Goal: Information Seeking & Learning: Check status

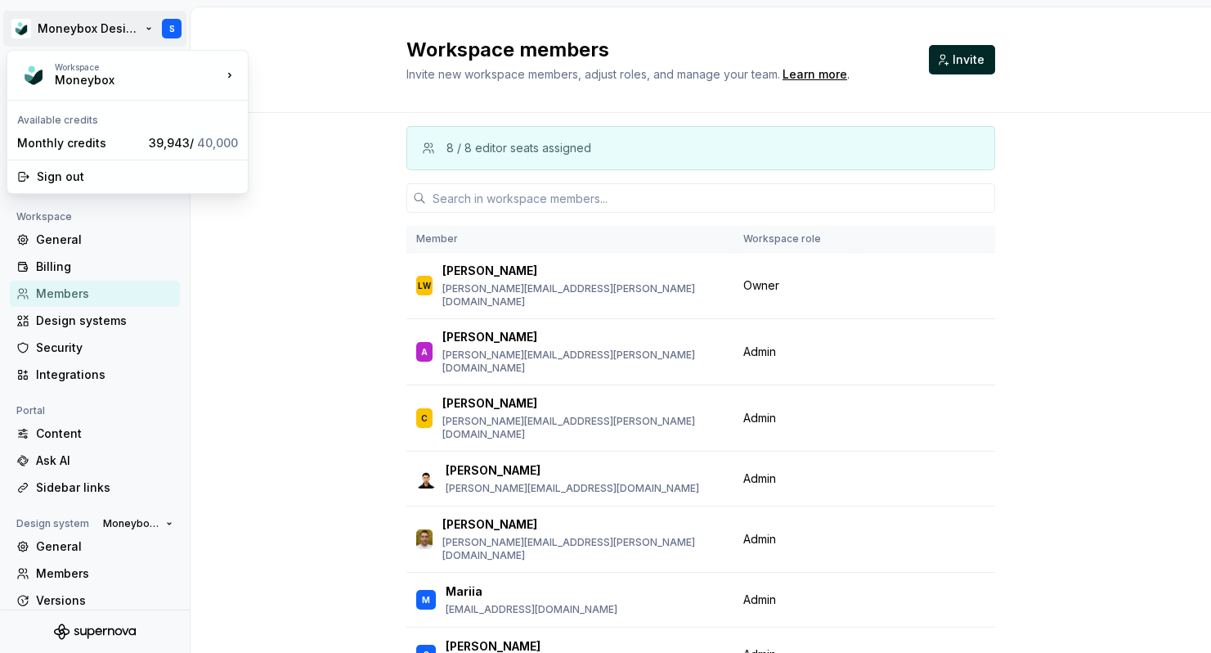
click at [52, 33] on html "Moneybox Design System S Back Account Profile Authentication Notifications Work…" at bounding box center [605, 326] width 1211 height 653
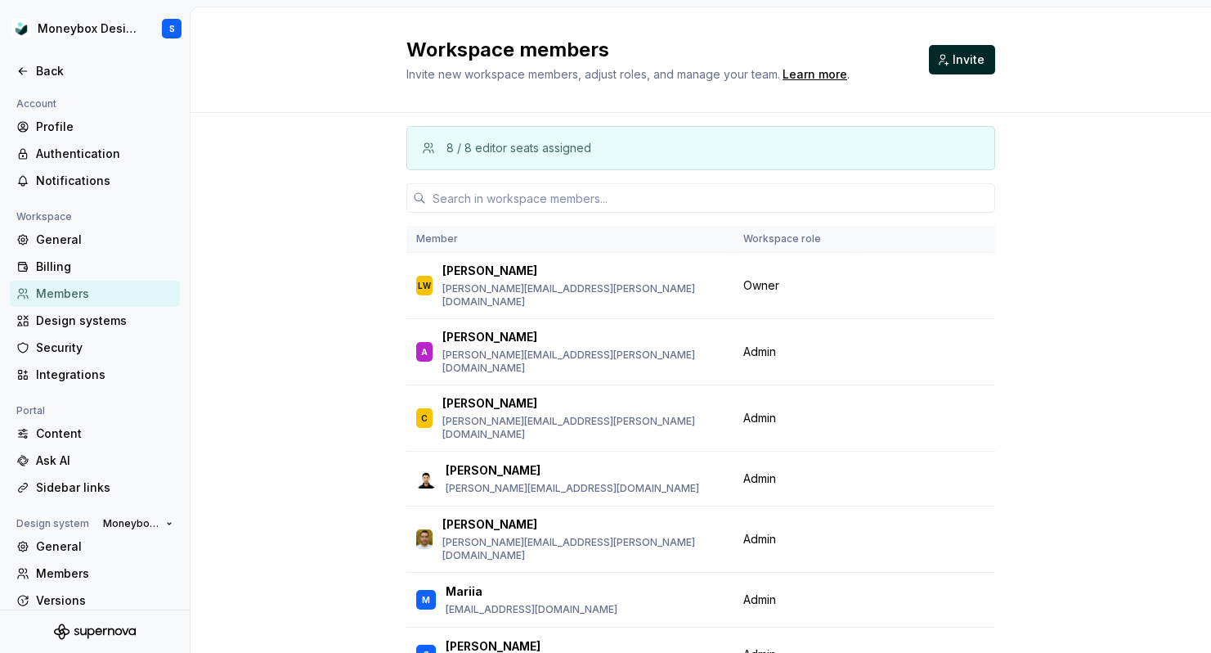
click at [296, 266] on html "Moneybox Design System S Back Account Profile Authentication Notifications Work…" at bounding box center [605, 326] width 1211 height 653
click at [70, 70] on div "Back" at bounding box center [104, 71] width 137 height 16
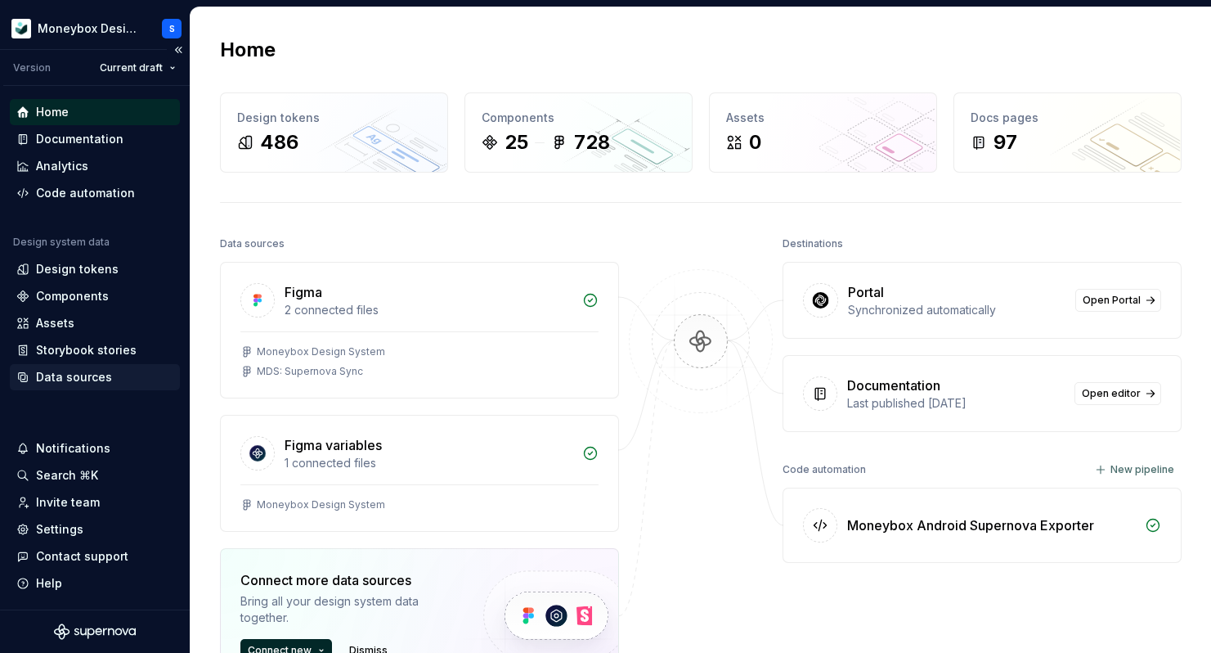
click at [118, 378] on div "Data sources" at bounding box center [94, 377] width 157 height 16
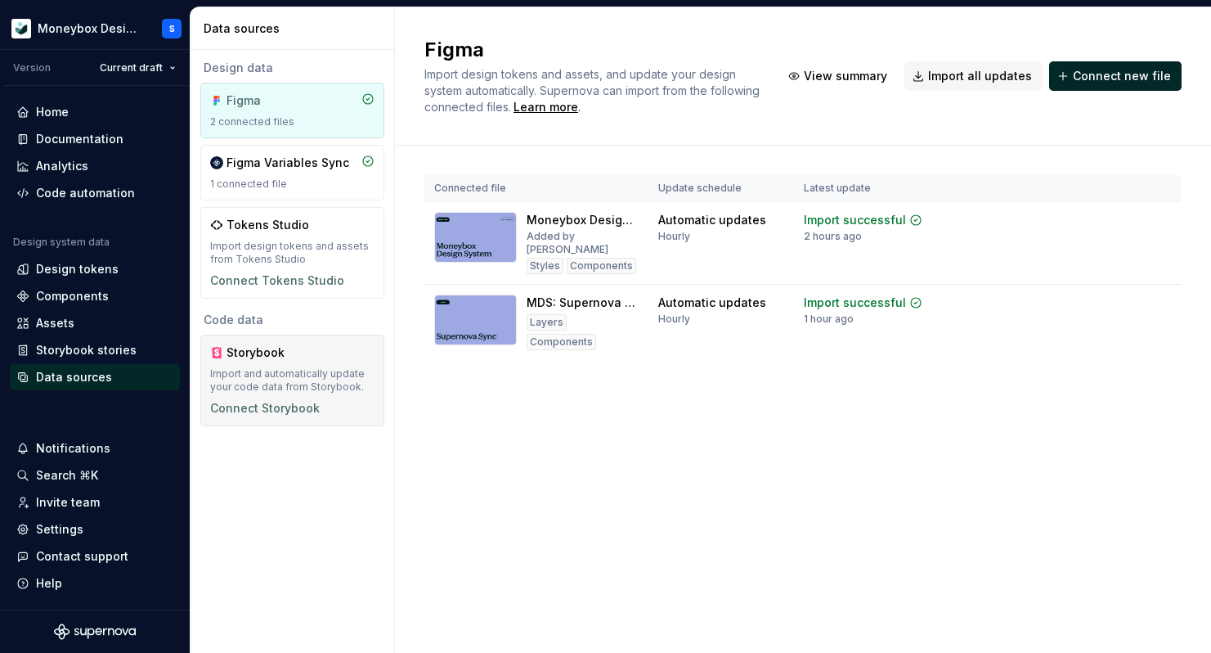
click at [333, 357] on div "Storybook" at bounding box center [292, 352] width 164 height 16
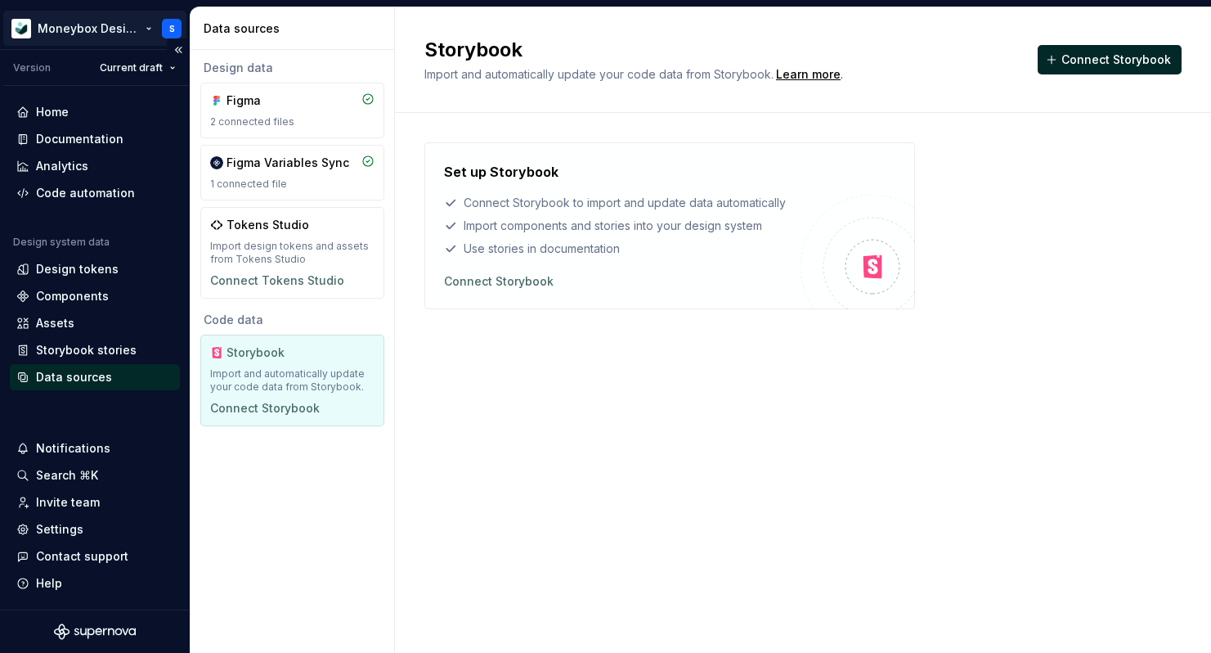
click at [104, 19] on html "Moneybox Design System S Version Current draft Home Documentation Analytics Cod…" at bounding box center [605, 326] width 1211 height 653
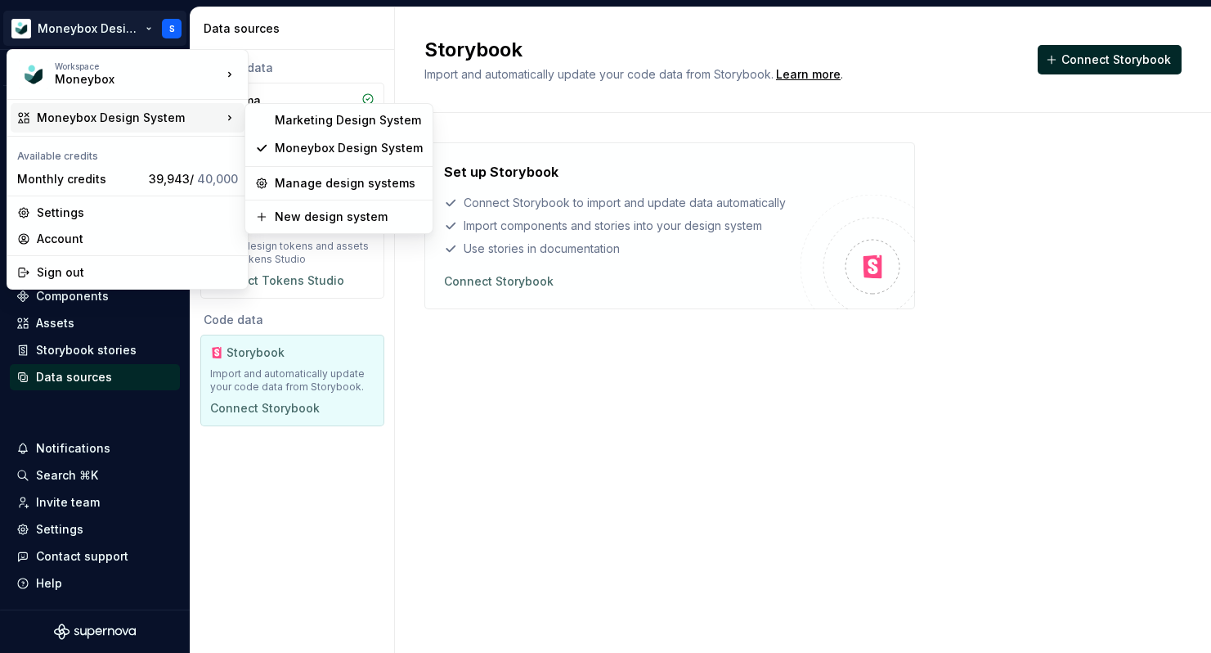
click at [163, 121] on div "Moneybox Design System" at bounding box center [129, 118] width 185 height 16
click at [342, 119] on div "Marketing Design System" at bounding box center [349, 120] width 148 height 16
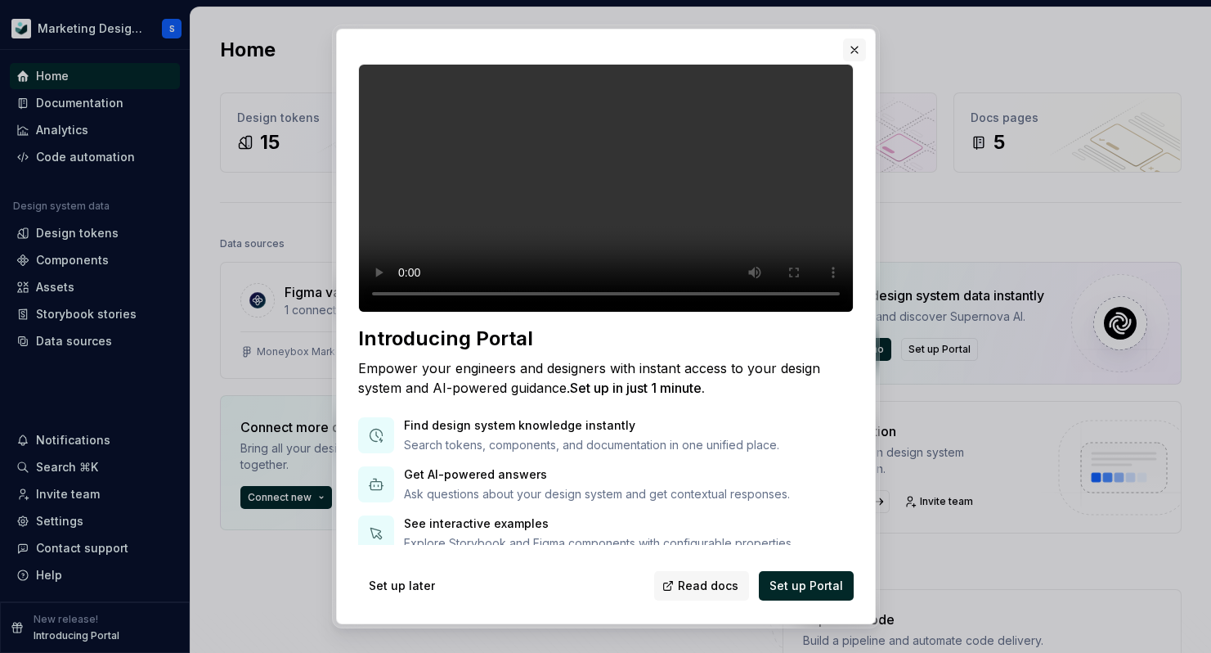
click at [853, 47] on button "button" at bounding box center [854, 49] width 23 height 23
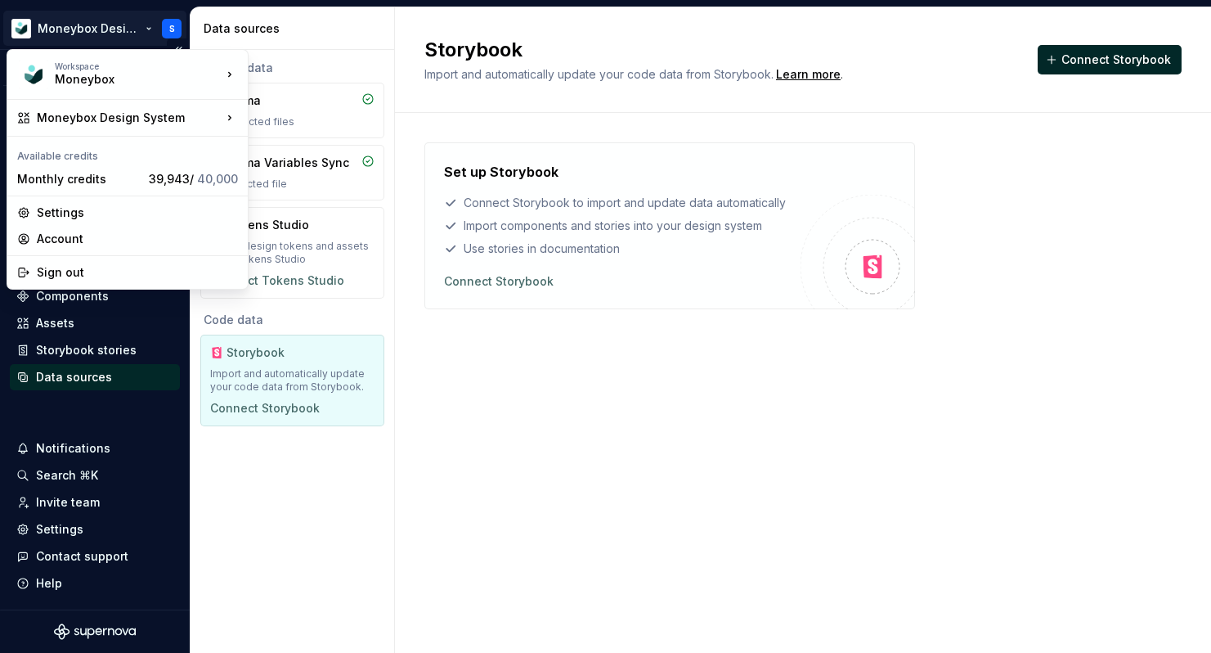
click at [117, 26] on html "Moneybox Design System S Version Current draft Home Documentation Analytics Cod…" at bounding box center [605, 326] width 1211 height 653
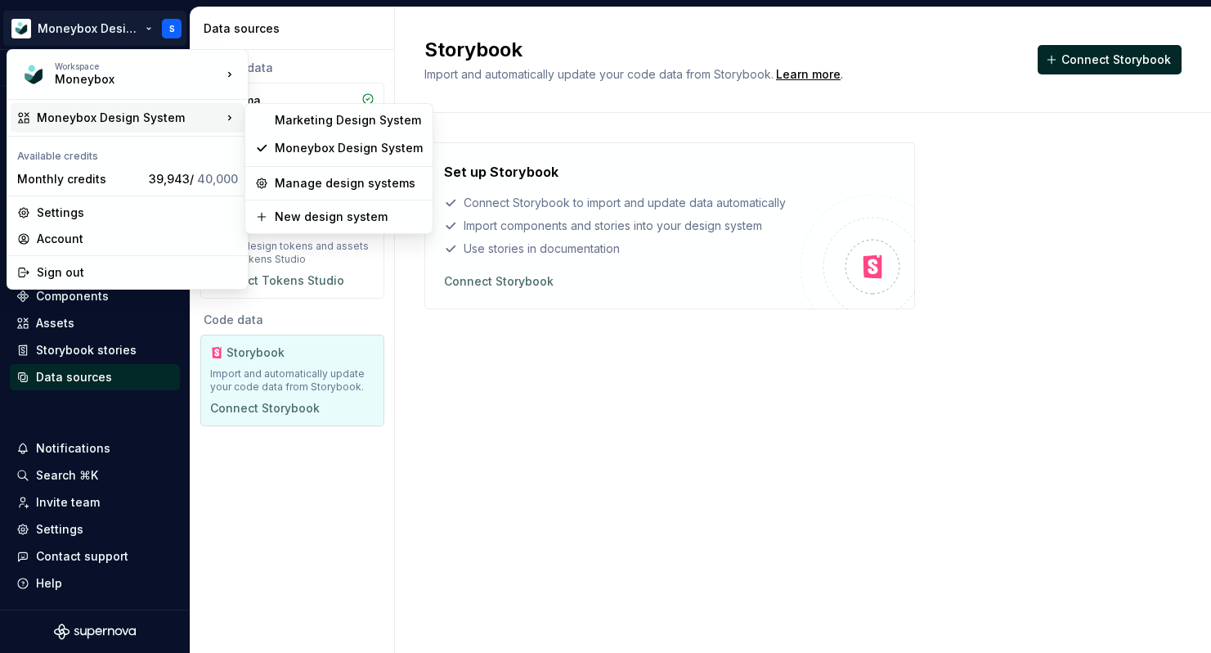
click at [495, 448] on html "Moneybox Design System S Version Current draft Home Documentation Analytics Cod…" at bounding box center [605, 326] width 1211 height 653
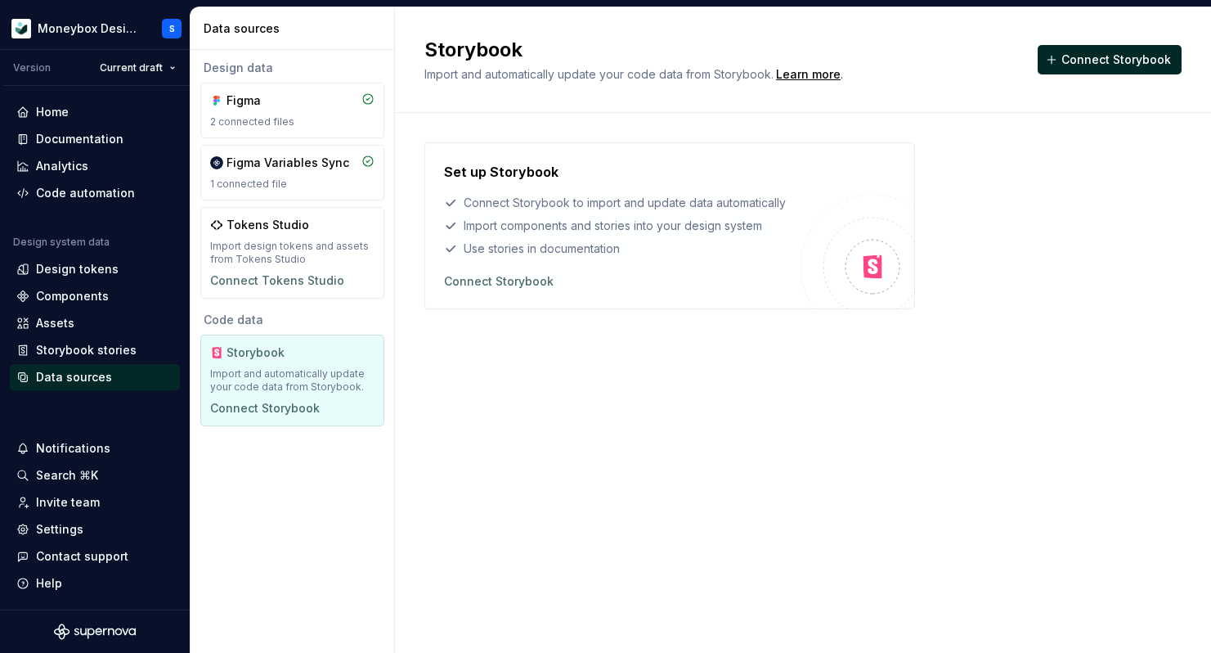
click at [594, 364] on div "Set up Storybook Connect Storybook to import and update data automatically Impo…" at bounding box center [802, 242] width 757 height 258
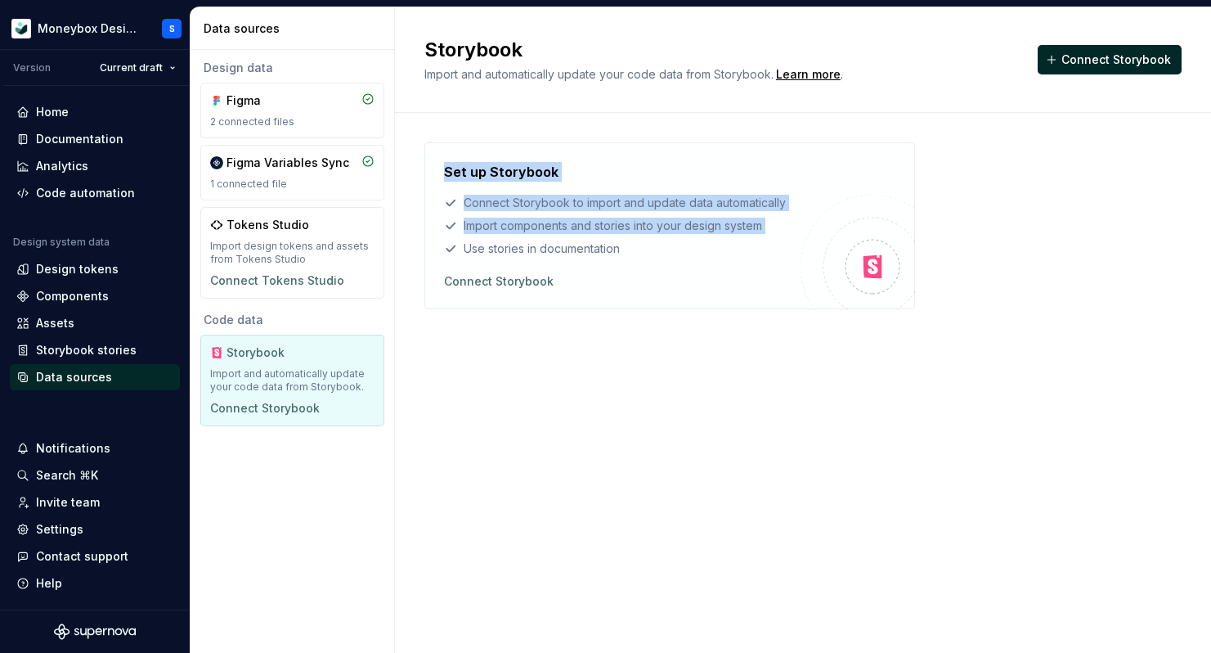
drag, startPoint x: 442, startPoint y: 168, endPoint x: 683, endPoint y: 254, distance: 256.3
click at [682, 254] on div "Set up Storybook Connect Storybook to import and update data automatically Impo…" at bounding box center [669, 225] width 491 height 167
click at [683, 254] on div "Use stories in documentation" at bounding box center [622, 248] width 357 height 16
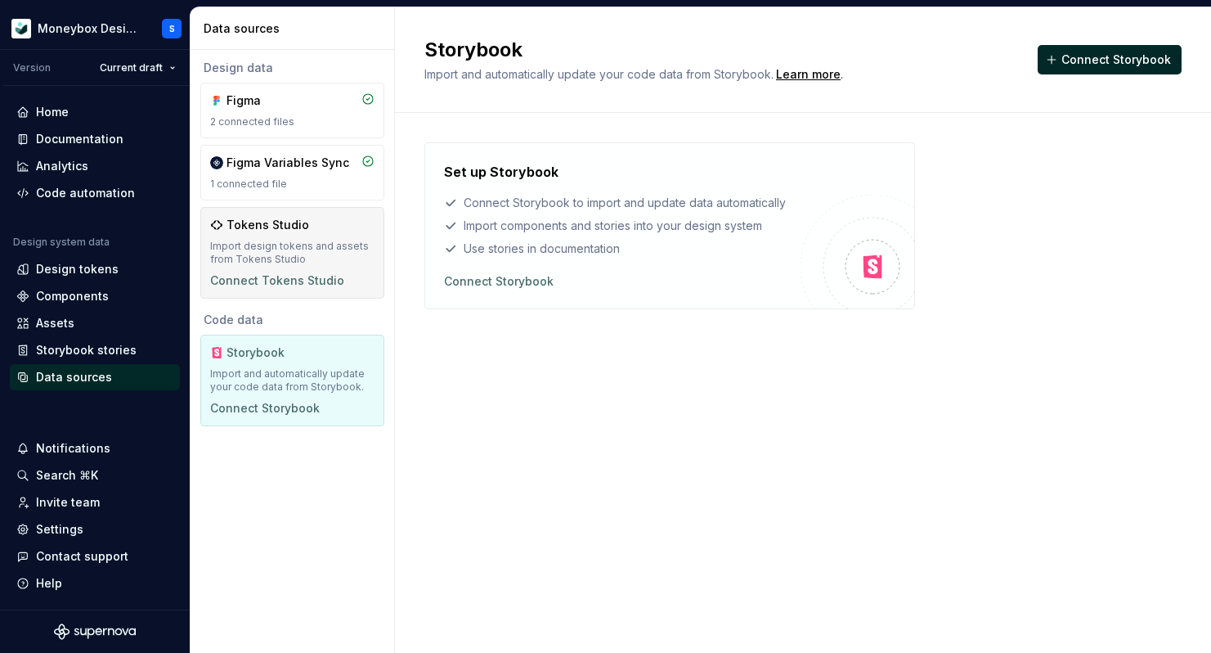
click at [352, 235] on div "Tokens Studio Import design tokens and assets from Tokens Studio Connect Tokens…" at bounding box center [292, 253] width 164 height 72
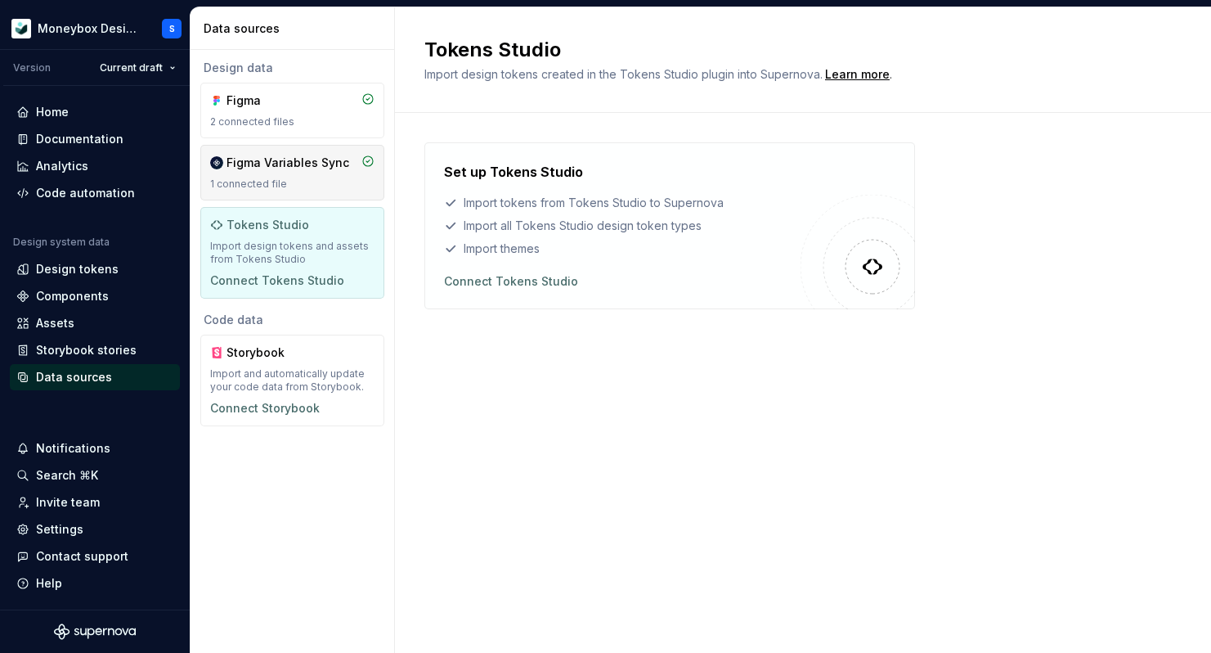
click at [321, 185] on div "1 connected file" at bounding box center [292, 183] width 164 height 13
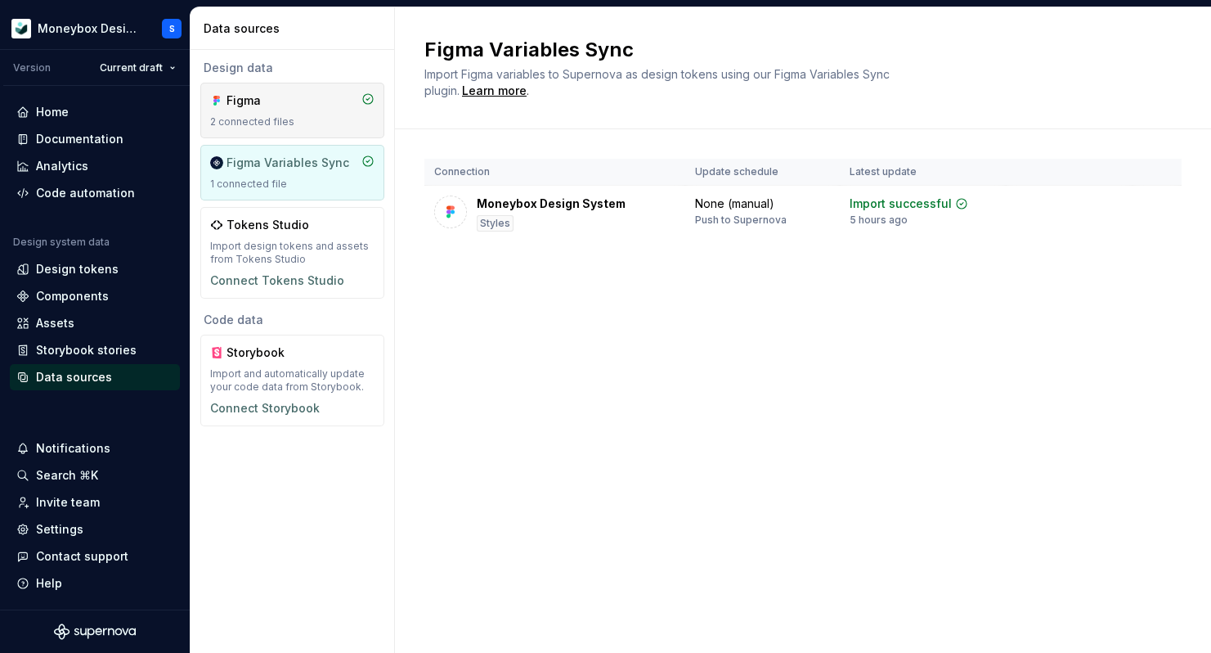
click at [321, 129] on div "Figma 2 connected files" at bounding box center [292, 111] width 184 height 56
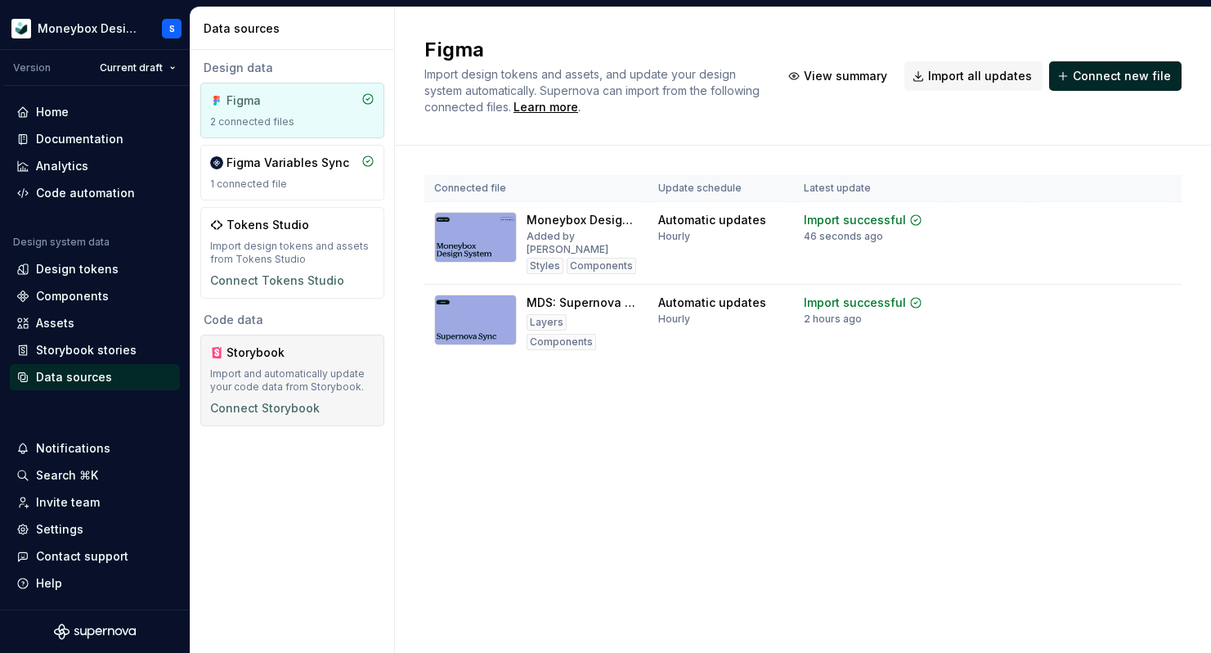
click at [343, 397] on div "Storybook Import and automatically update your code data from Storybook. Connec…" at bounding box center [292, 380] width 164 height 72
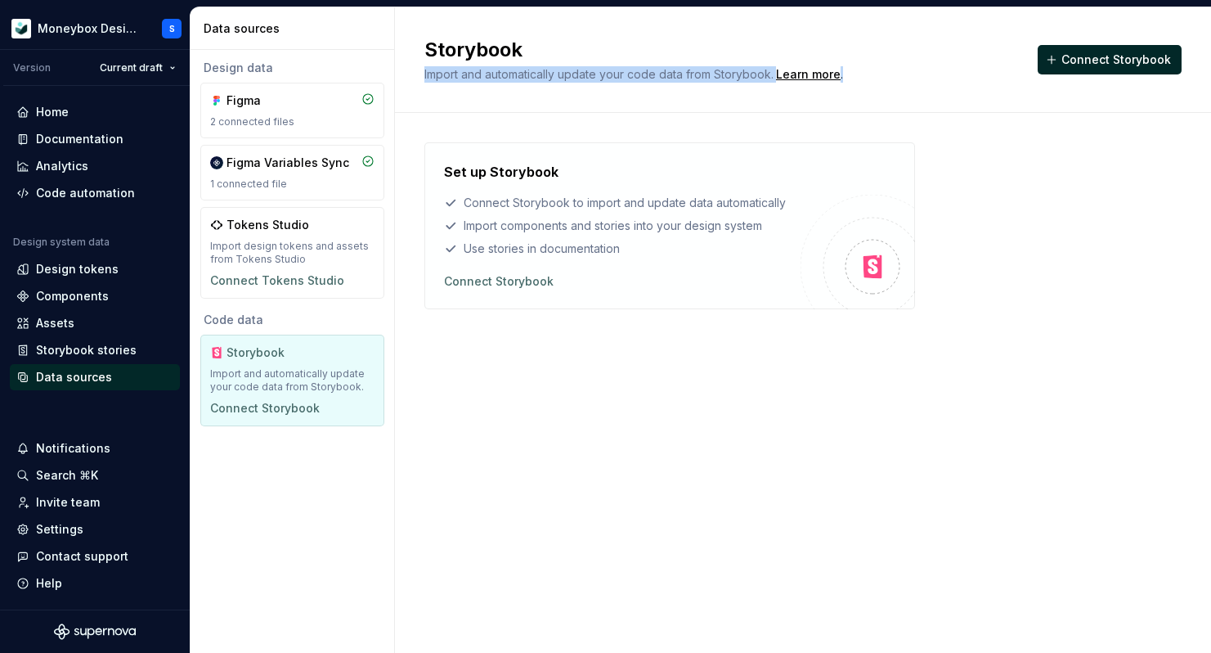
drag, startPoint x: 430, startPoint y: 65, endPoint x: 639, endPoint y: 111, distance: 213.7
click at [639, 111] on div "Storybook Import and automatically update your code data from Storybook. Learn …" at bounding box center [803, 59] width 816 height 105
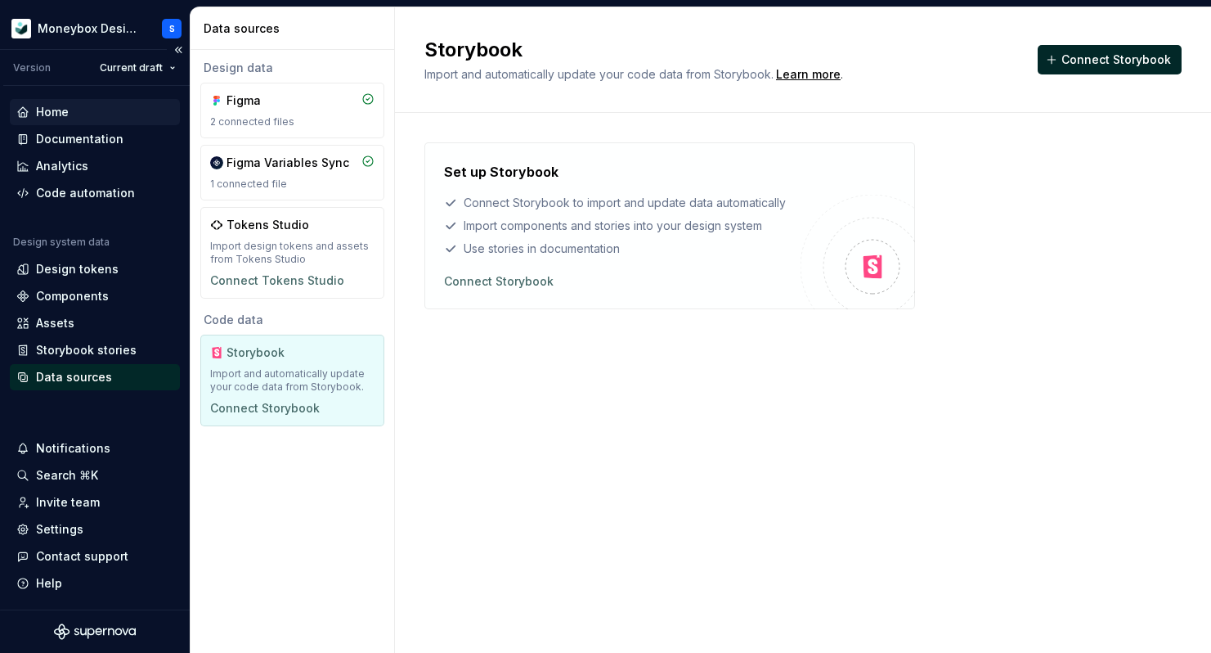
click at [101, 111] on div "Home" at bounding box center [94, 112] width 157 height 16
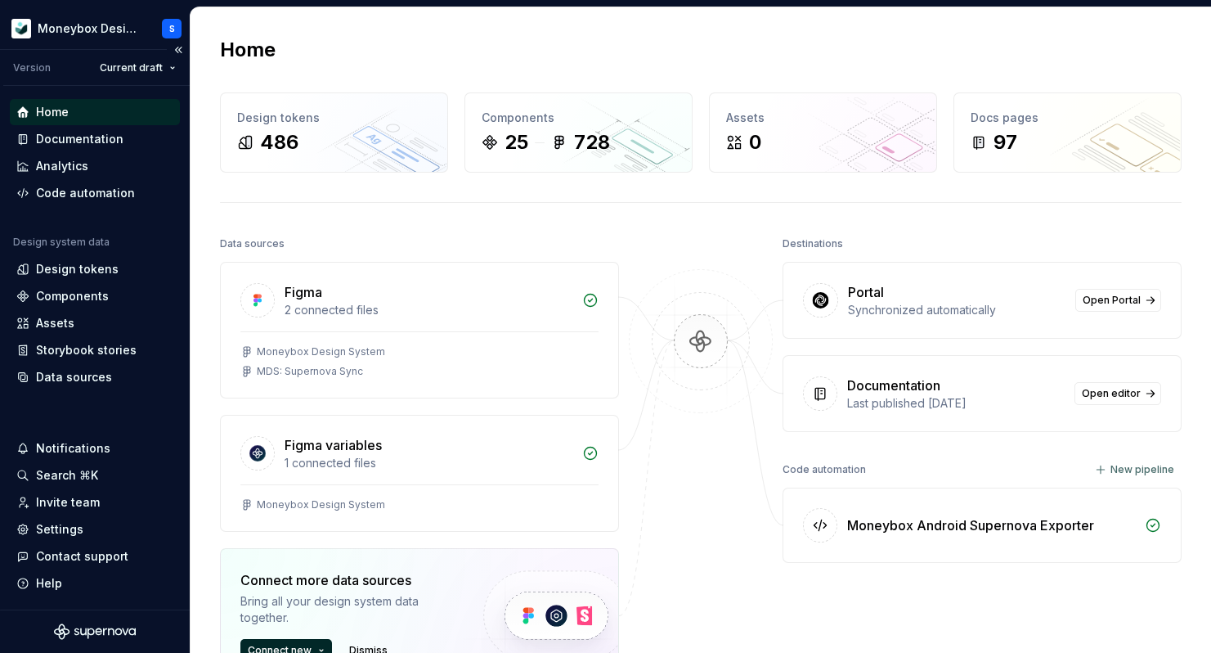
click at [120, 117] on div "Home" at bounding box center [94, 112] width 157 height 16
click at [119, 523] on div "Settings" at bounding box center [94, 529] width 157 height 16
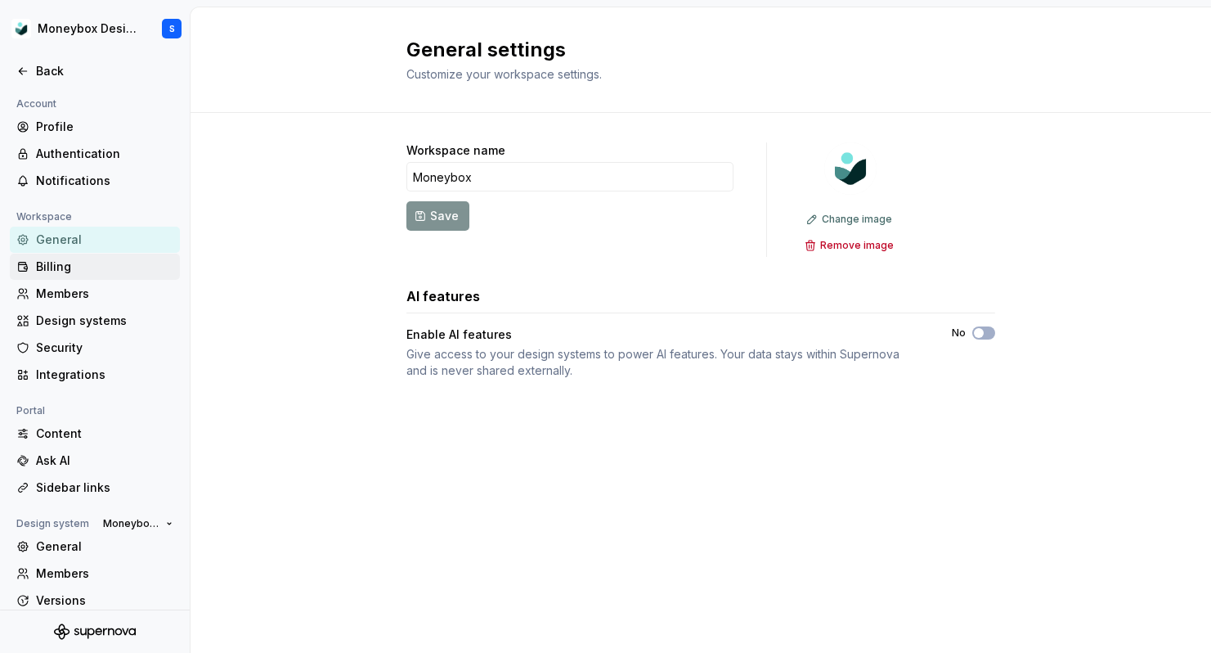
click at [106, 260] on div "Billing" at bounding box center [104, 266] width 137 height 16
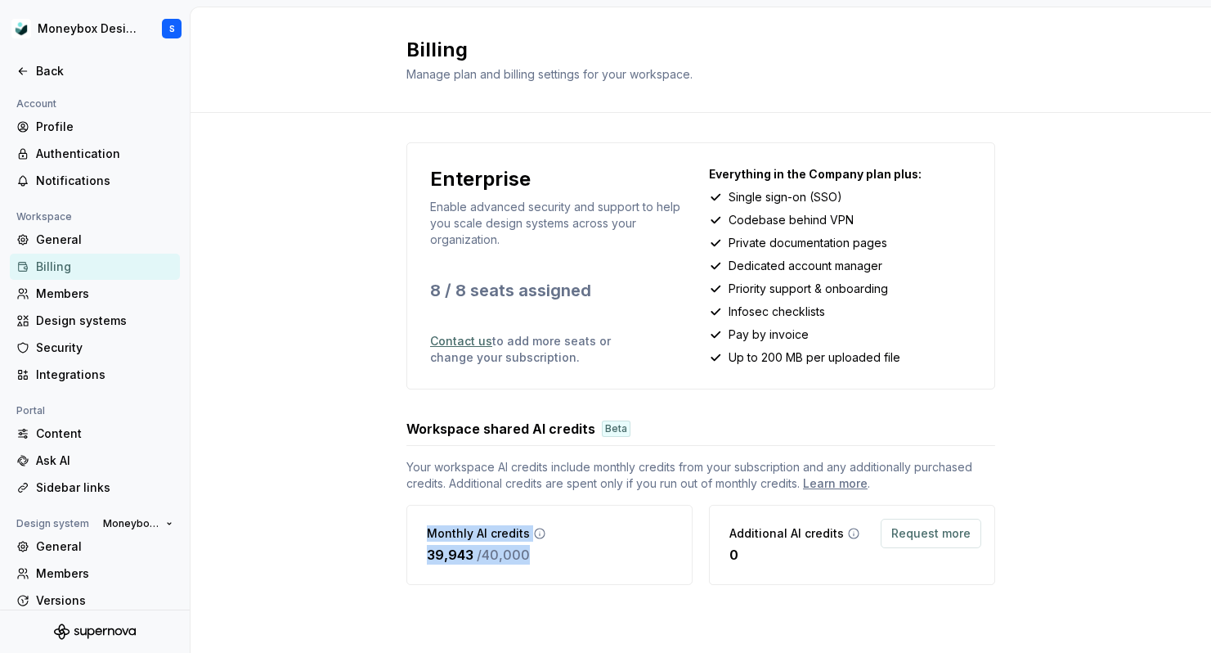
drag, startPoint x: 419, startPoint y: 539, endPoint x: 574, endPoint y: 563, distance: 157.2
click at [573, 563] on div "Monthly AI credits 39,943 / 40,000" at bounding box center [549, 545] width 286 height 80
click at [574, 563] on div "Monthly AI credits 39,943 / 40,000" at bounding box center [549, 545] width 286 height 80
click at [536, 532] on icon at bounding box center [539, 533] width 13 height 13
drag, startPoint x: 546, startPoint y: 563, endPoint x: 433, endPoint y: 533, distance: 117.6
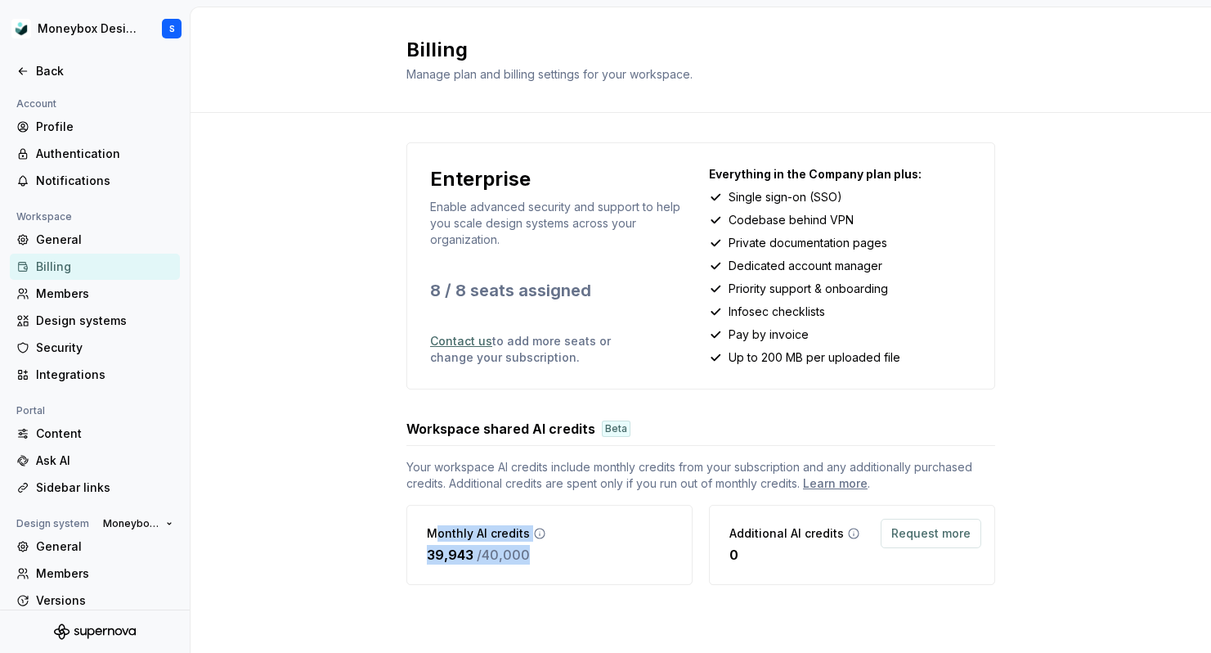
click at [433, 533] on div "Monthly AI credits 39,943 / 40,000" at bounding box center [549, 545] width 286 height 80
click at [433, 533] on p "Monthly AI credits" at bounding box center [478, 533] width 103 height 16
drag, startPoint x: 417, startPoint y: 533, endPoint x: 599, endPoint y: 578, distance: 187.0
click at [599, 578] on div "Monthly AI credits 39,943 / 40,000" at bounding box center [549, 545] width 286 height 80
click at [604, 579] on div "Monthly AI credits 39,943 / 40,000" at bounding box center [549, 545] width 286 height 80
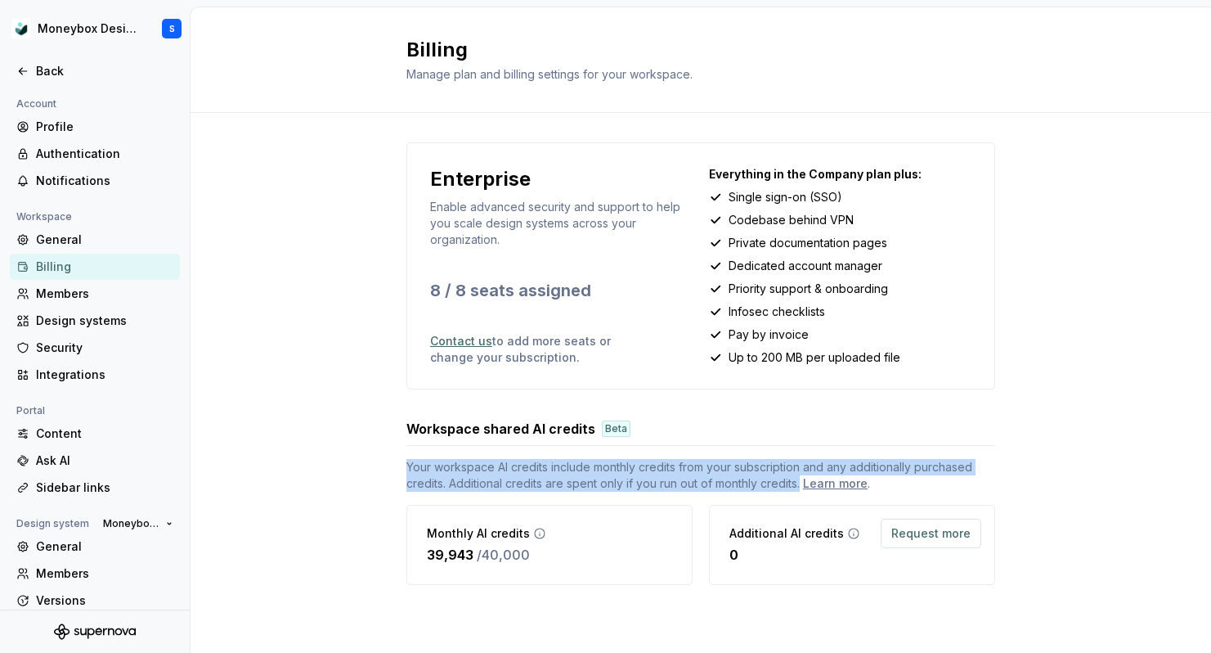
drag, startPoint x: 603, startPoint y: 444, endPoint x: 801, endPoint y: 480, distance: 201.1
click at [801, 480] on div "Workspace shared AI credits Beta Your workspace AI credits include monthly cred…" at bounding box center [700, 502] width 589 height 166
click at [742, 477] on span "Your workspace AI credits include monthly credits from your subscription and an…" at bounding box center [700, 475] width 589 height 33
drag, startPoint x: 796, startPoint y: 480, endPoint x: 401, endPoint y: 459, distance: 394.7
click at [401, 459] on div "Enterprise Enable advanced security and support to help you scale design system…" at bounding box center [701, 380] width 1020 height 534
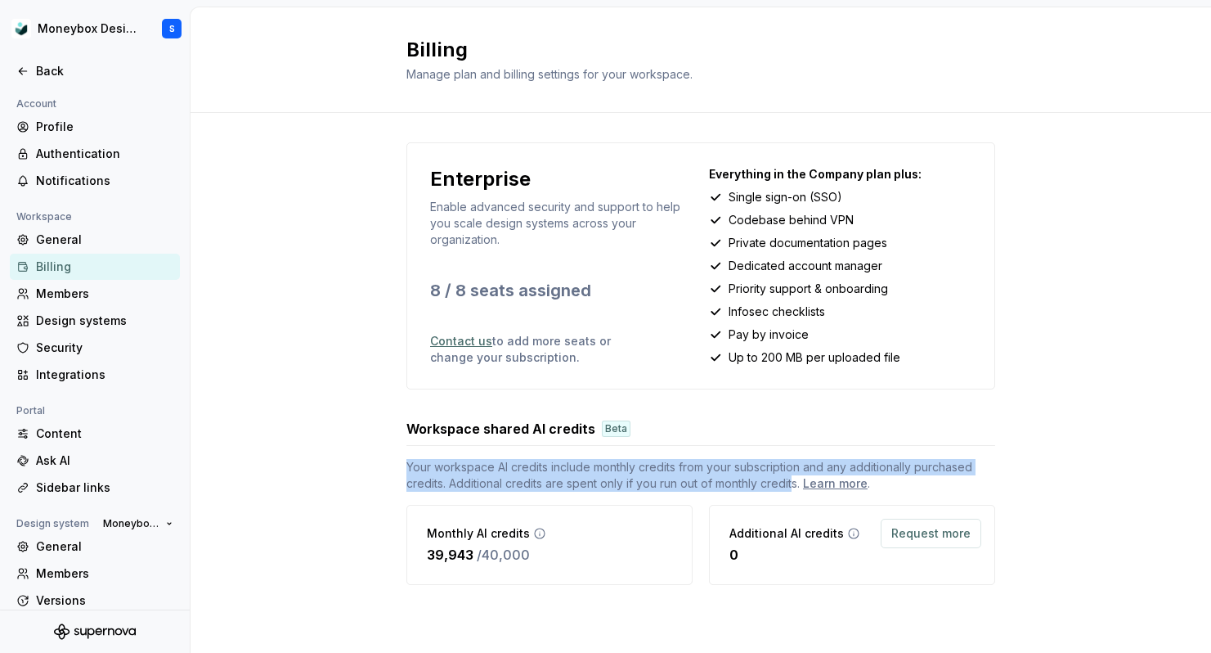
click at [401, 459] on div "Enterprise Enable advanced security and support to help you scale design system…" at bounding box center [701, 380] width 1020 height 534
drag, startPoint x: 401, startPoint y: 459, endPoint x: 519, endPoint y: 487, distance: 121.0
click at [518, 487] on div "Enterprise Enable advanced security and support to help you scale design system…" at bounding box center [701, 380] width 1020 height 534
click at [519, 487] on span "Your workspace AI credits include monthly credits from your subscription and an…" at bounding box center [700, 475] width 589 height 33
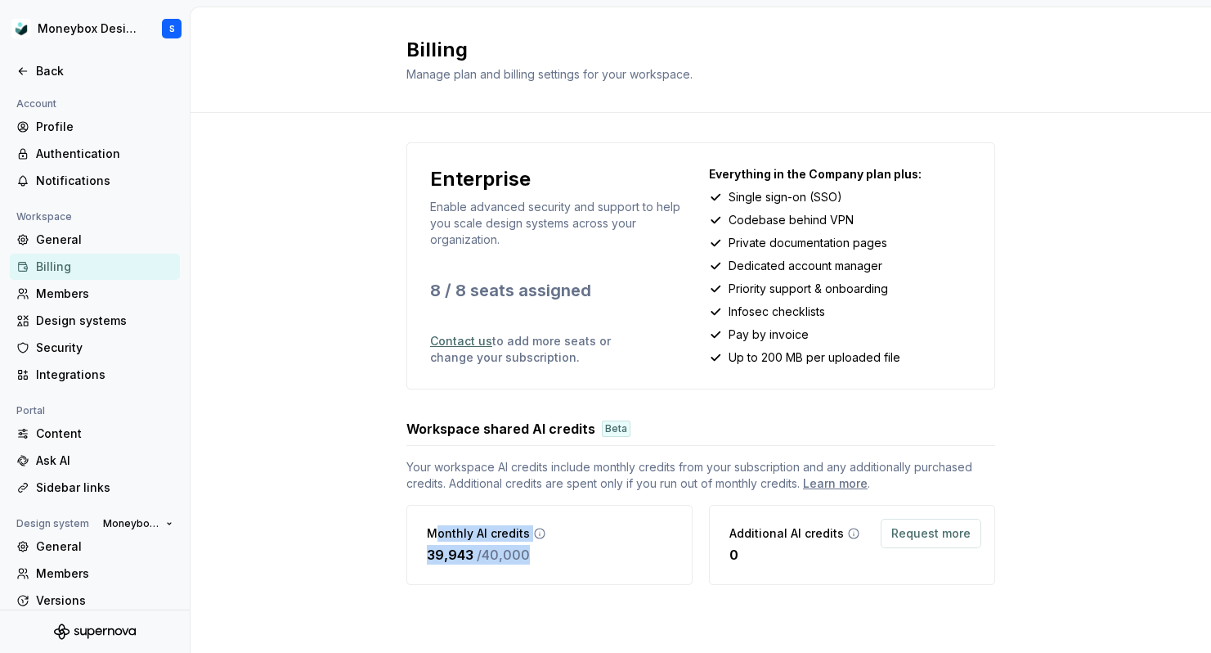
drag, startPoint x: 434, startPoint y: 535, endPoint x: 549, endPoint y: 558, distance: 116.7
click at [549, 558] on div "Monthly AI credits 39,943 / 40,000" at bounding box center [549, 545] width 286 height 80
drag, startPoint x: 555, startPoint y: 560, endPoint x: 415, endPoint y: 537, distance: 141.7
click at [415, 537] on div "Monthly AI credits 39,943 / 40,000" at bounding box center [549, 545] width 286 height 80
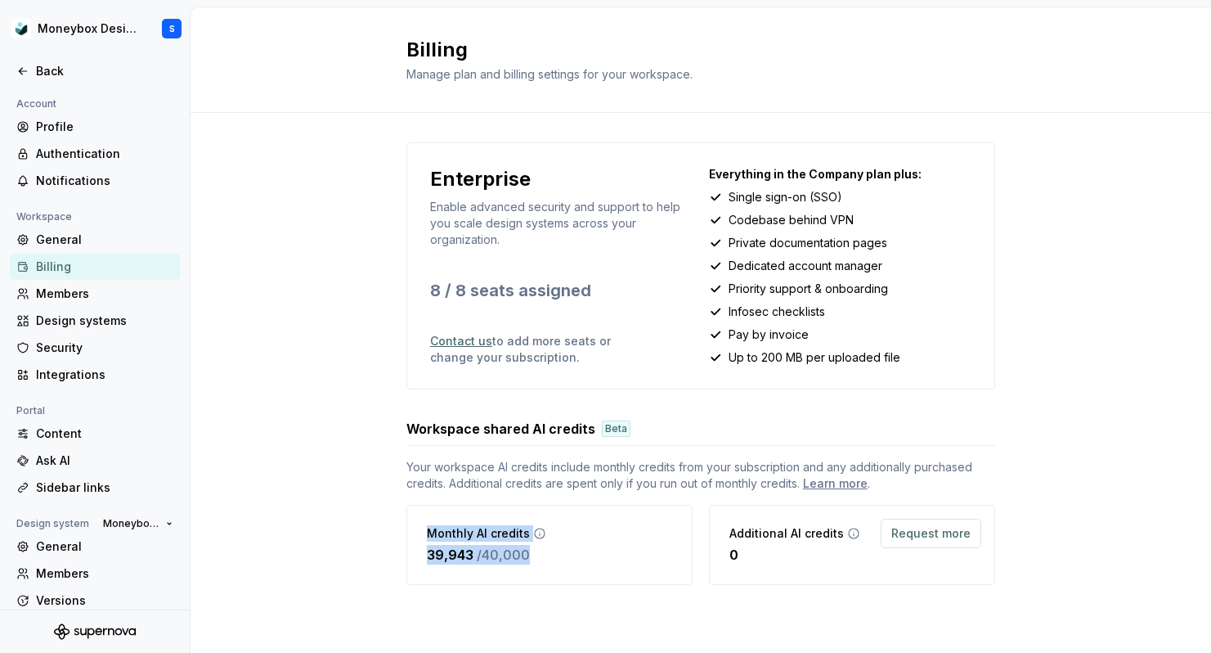
click at [415, 537] on div "Monthly AI credits 39,943 / 40,000" at bounding box center [549, 545] width 286 height 80
drag, startPoint x: 674, startPoint y: 544, endPoint x: 798, endPoint y: 559, distance: 125.3
click at [794, 559] on div "Monthly AI credits 39,943 / 40,000 Additional AI credits 0 Request more" at bounding box center [700, 545] width 589 height 80
click at [798, 559] on div "0" at bounding box center [794, 555] width 131 height 20
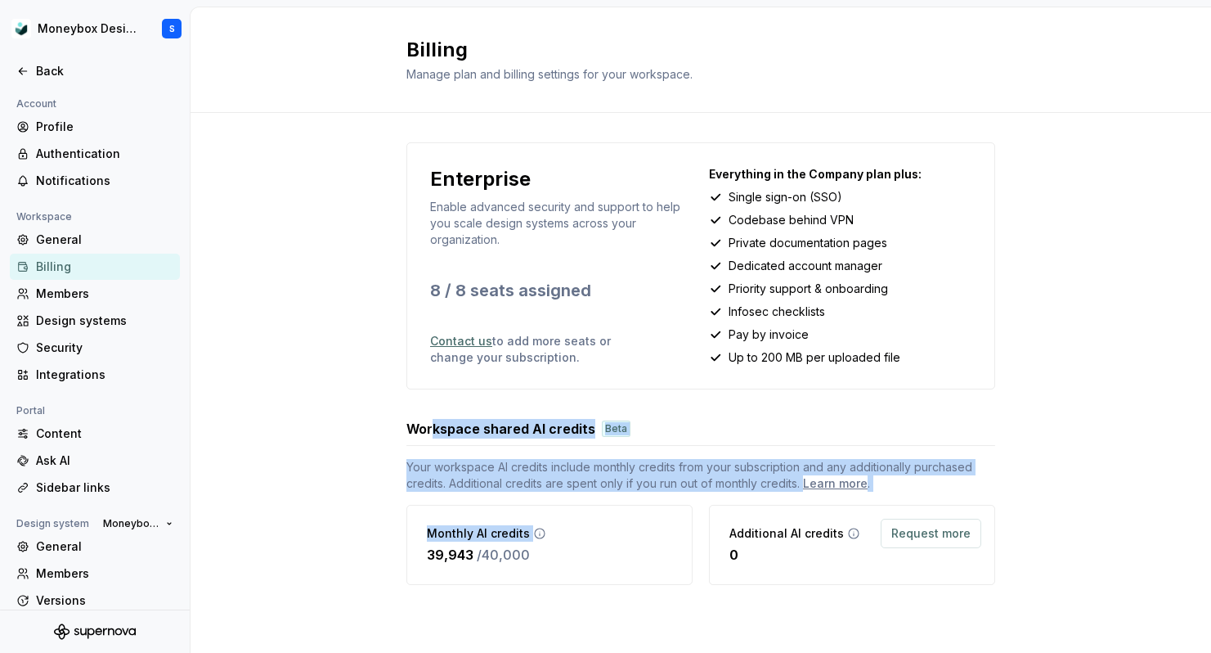
drag, startPoint x: 433, startPoint y: 432, endPoint x: 624, endPoint y: 521, distance: 211.1
click at [622, 518] on div "Workspace shared AI credits Beta Your workspace AI credits include monthly cred…" at bounding box center [700, 502] width 589 height 166
click at [624, 521] on div "Monthly AI credits 39,943 / 40,000" at bounding box center [549, 545] width 286 height 80
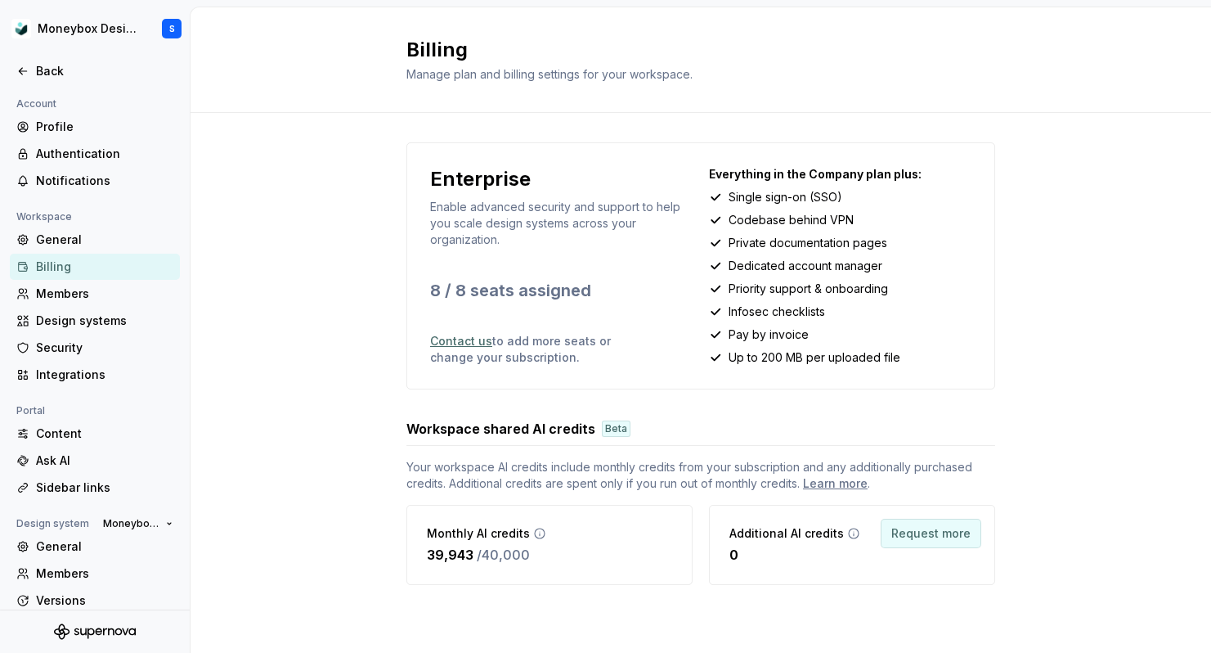
drag, startPoint x: 406, startPoint y: 399, endPoint x: 967, endPoint y: 544, distance: 579.3
click at [967, 544] on div "Enterprise Enable advanced security and support to help you scale design system…" at bounding box center [700, 363] width 589 height 442
click at [998, 567] on div "Enterprise Enable advanced security and support to help you scale design system…" at bounding box center [701, 380] width 1020 height 534
drag, startPoint x: 738, startPoint y: 535, endPoint x: 813, endPoint y: 535, distance: 74.4
click at [811, 535] on p "Additional AI credits" at bounding box center [786, 533] width 114 height 16
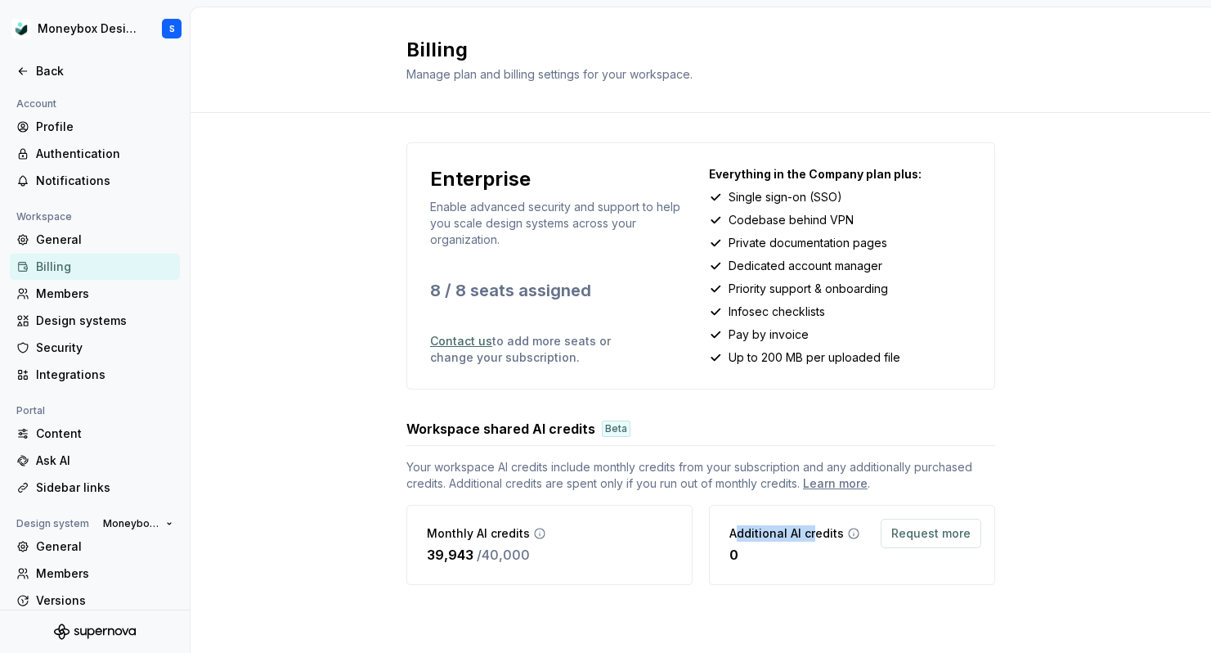
click at [813, 535] on p "Additional AI credits" at bounding box center [786, 533] width 114 height 16
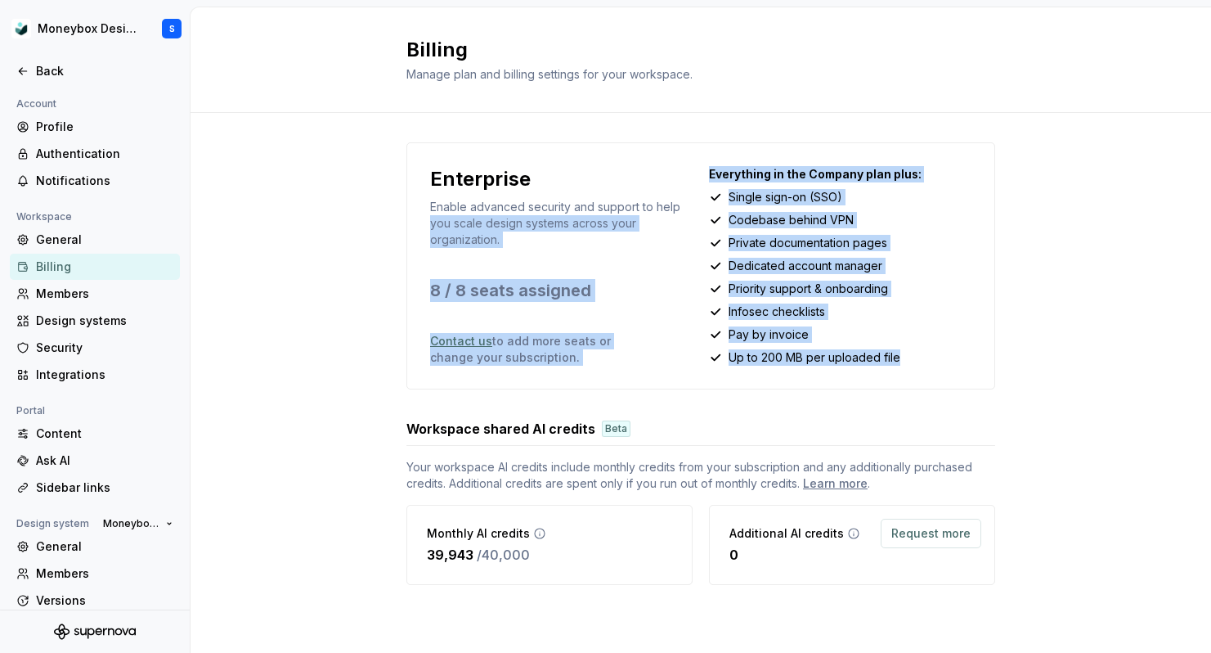
drag, startPoint x: 685, startPoint y: 208, endPoint x: 972, endPoint y: 372, distance: 330.7
click at [972, 372] on div "Enterprise Enable advanced security and support to help you scale design system…" at bounding box center [700, 265] width 589 height 247
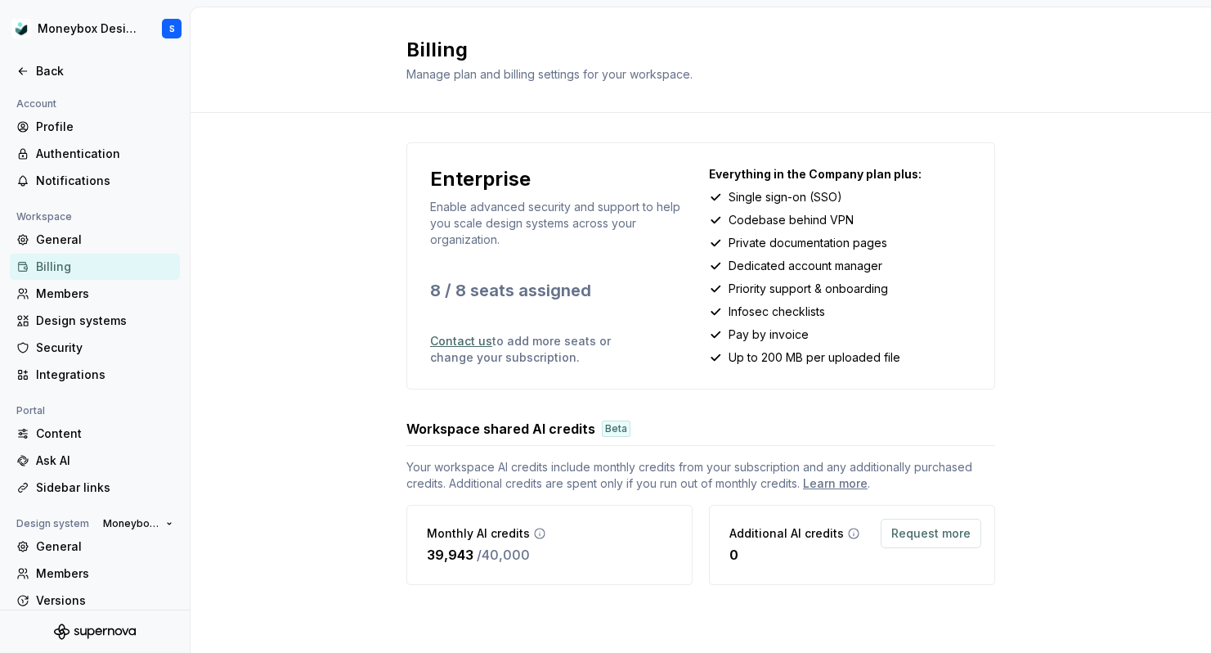
drag, startPoint x: 672, startPoint y: 453, endPoint x: 917, endPoint y: 458, distance: 244.5
click at [907, 456] on div "Workspace shared AI credits Beta Your workspace AI credits include monthly cred…" at bounding box center [700, 502] width 589 height 166
click at [922, 460] on span "Your workspace AI credits include monthly credits from your subscription and an…" at bounding box center [700, 475] width 589 height 33
click at [900, 538] on span "Request more" at bounding box center [930, 533] width 79 height 16
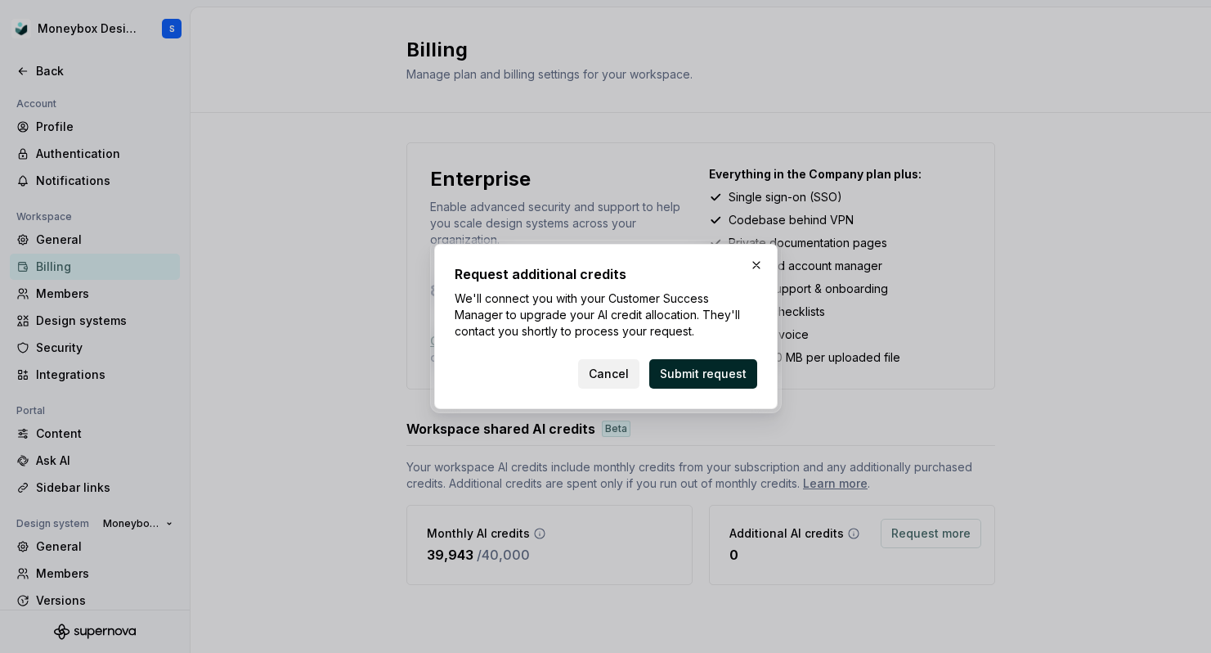
click at [603, 371] on span "Cancel" at bounding box center [609, 374] width 40 height 16
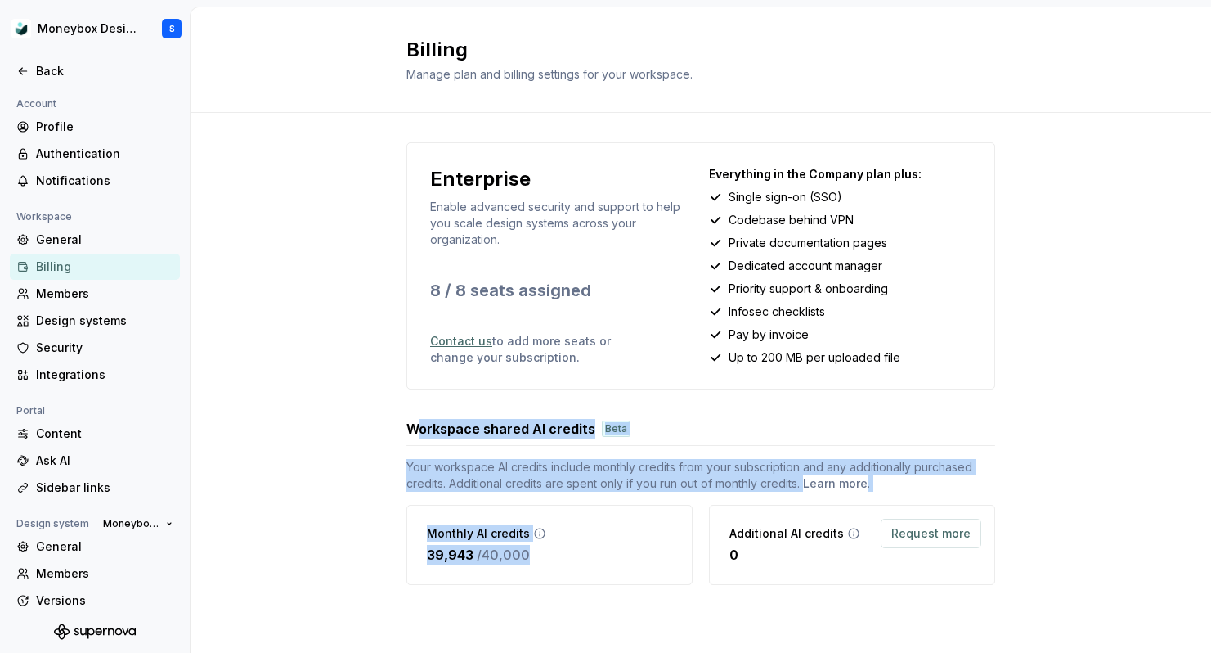
drag, startPoint x: 418, startPoint y: 422, endPoint x: 596, endPoint y: 574, distance: 234.3
click at [590, 572] on div "Workspace shared AI credits Beta Your workspace AI credits include monthly cred…" at bounding box center [700, 502] width 589 height 166
click at [596, 574] on div "Monthly AI credits 39,943 / 40,000" at bounding box center [549, 545] width 286 height 80
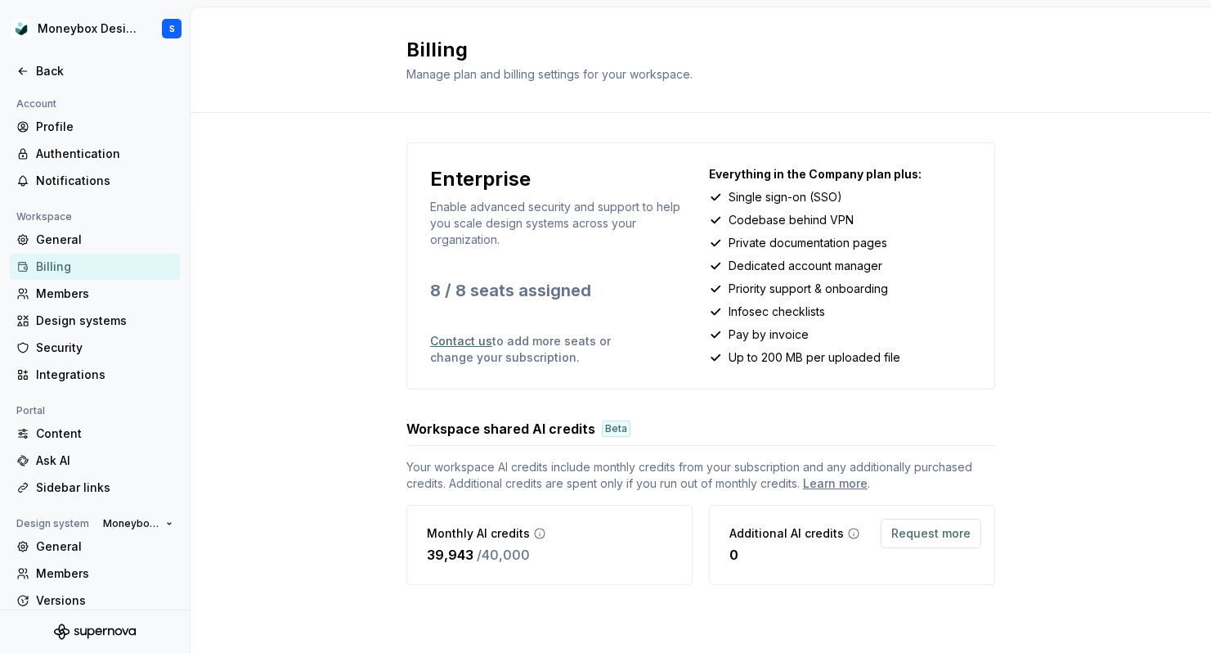
drag, startPoint x: 617, startPoint y: 576, endPoint x: 413, endPoint y: 389, distance: 276.7
click at [417, 395] on div "Enterprise Enable advanced security and support to help you scale design system…" at bounding box center [700, 363] width 589 height 442
click at [413, 389] on div "Enterprise Enable advanced security and support to help you scale design system…" at bounding box center [700, 363] width 589 height 442
drag, startPoint x: 413, startPoint y: 389, endPoint x: 621, endPoint y: 575, distance: 279.2
click at [621, 575] on div "Enterprise Enable advanced security and support to help you scale design system…" at bounding box center [700, 363] width 589 height 442
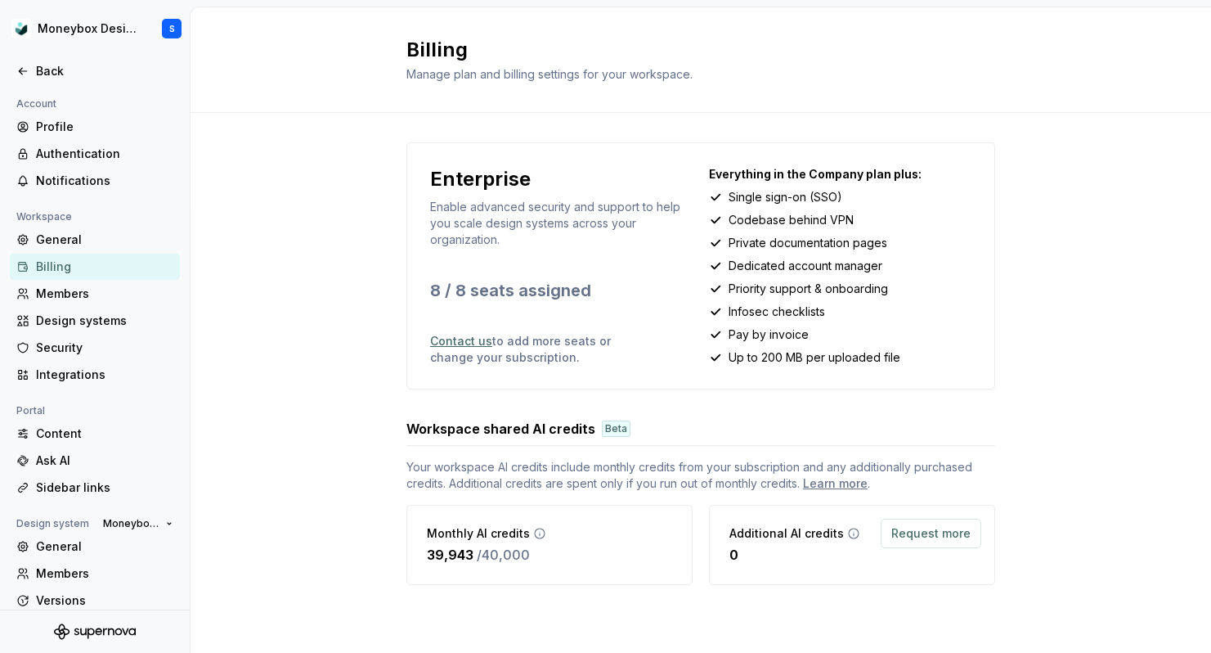
click at [621, 575] on div "Monthly AI credits 39,943 / 40,000" at bounding box center [549, 545] width 286 height 80
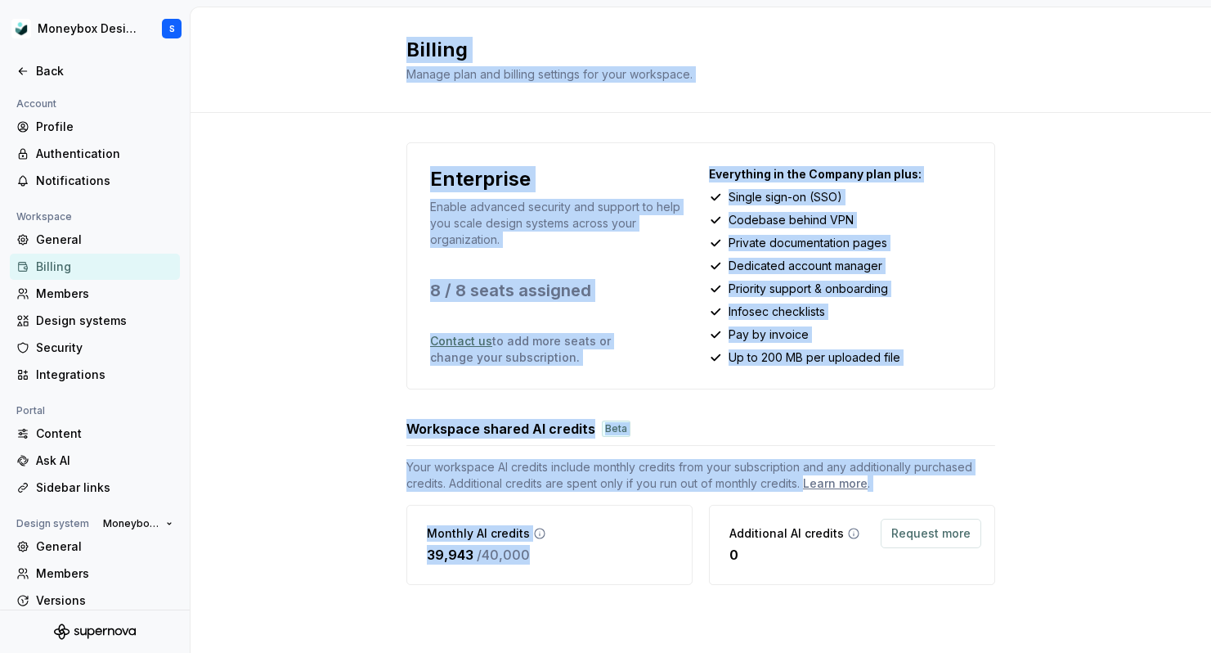
drag, startPoint x: 642, startPoint y: 581, endPoint x: 405, endPoint y: 24, distance: 605.2
click at [405, 24] on div "Billing Manage plan and billing settings for your workspace. Enterprise Enable …" at bounding box center [701, 329] width 1020 height 645
click at [405, 24] on div "Billing Manage plan and billing settings for your workspace." at bounding box center [701, 59] width 1020 height 105
drag, startPoint x: 405, startPoint y: 24, endPoint x: 587, endPoint y: 554, distance: 560.4
click at [588, 554] on div "Billing Manage plan and billing settings for your workspace. Enterprise Enable …" at bounding box center [701, 329] width 1020 height 645
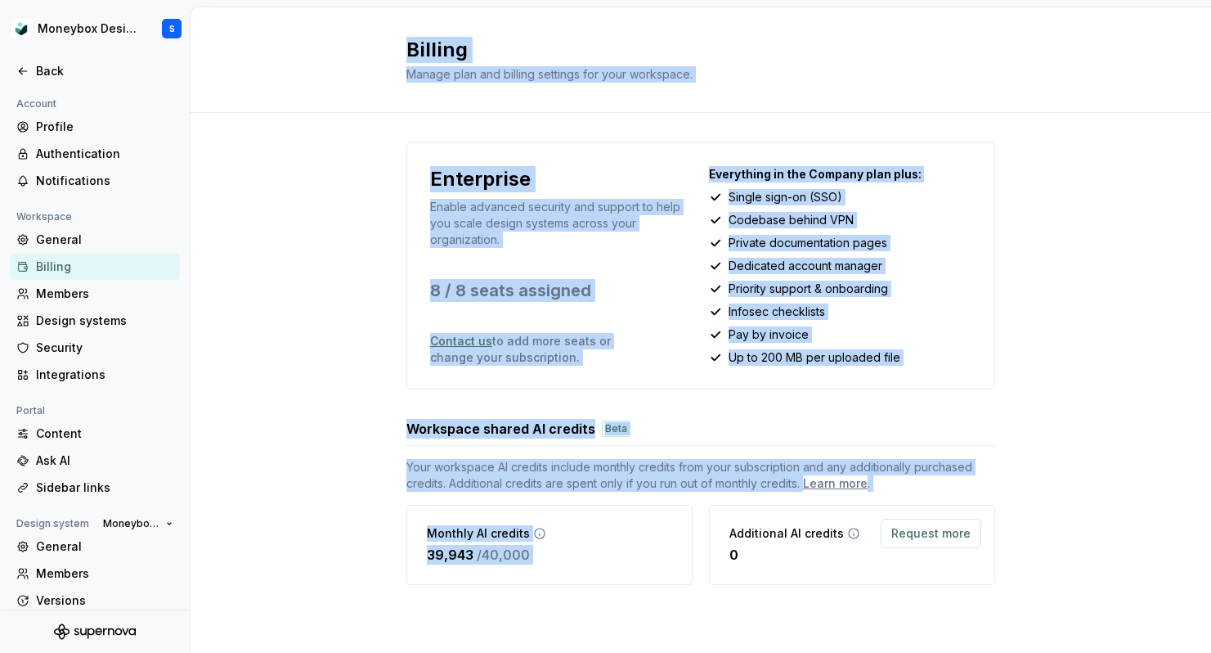
click at [587, 554] on div "Monthly AI credits 39,943 / 40,000" at bounding box center [549, 545] width 286 height 80
drag, startPoint x: 602, startPoint y: 567, endPoint x: 392, endPoint y: 37, distance: 570.8
click at [392, 37] on div "Billing Manage plan and billing settings for your workspace. Enterprise Enable …" at bounding box center [701, 329] width 1020 height 645
click at [392, 37] on div "Billing Manage plan and billing settings for your workspace." at bounding box center [701, 59] width 1020 height 105
drag, startPoint x: 392, startPoint y: 37, endPoint x: 658, endPoint y: 554, distance: 582.2
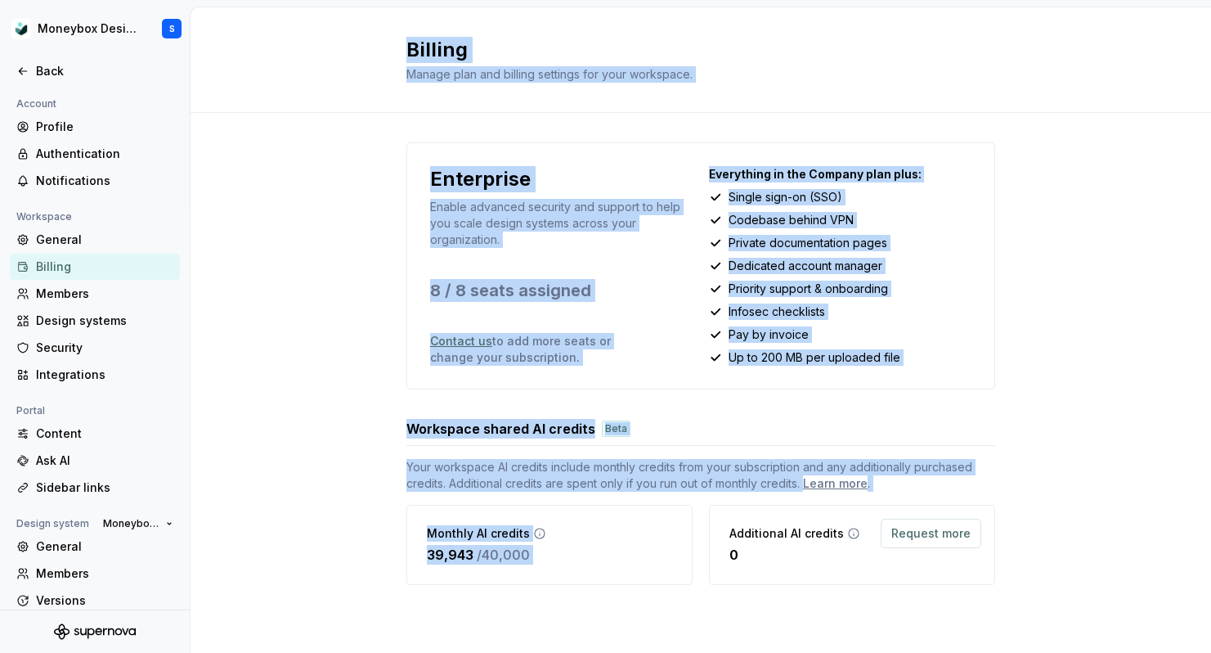
click at [658, 554] on div "Billing Manage plan and billing settings for your workspace. Enterprise Enable …" at bounding box center [701, 329] width 1020 height 645
click at [658, 554] on div "Monthly AI credits 39,943 / 40,000" at bounding box center [549, 545] width 286 height 80
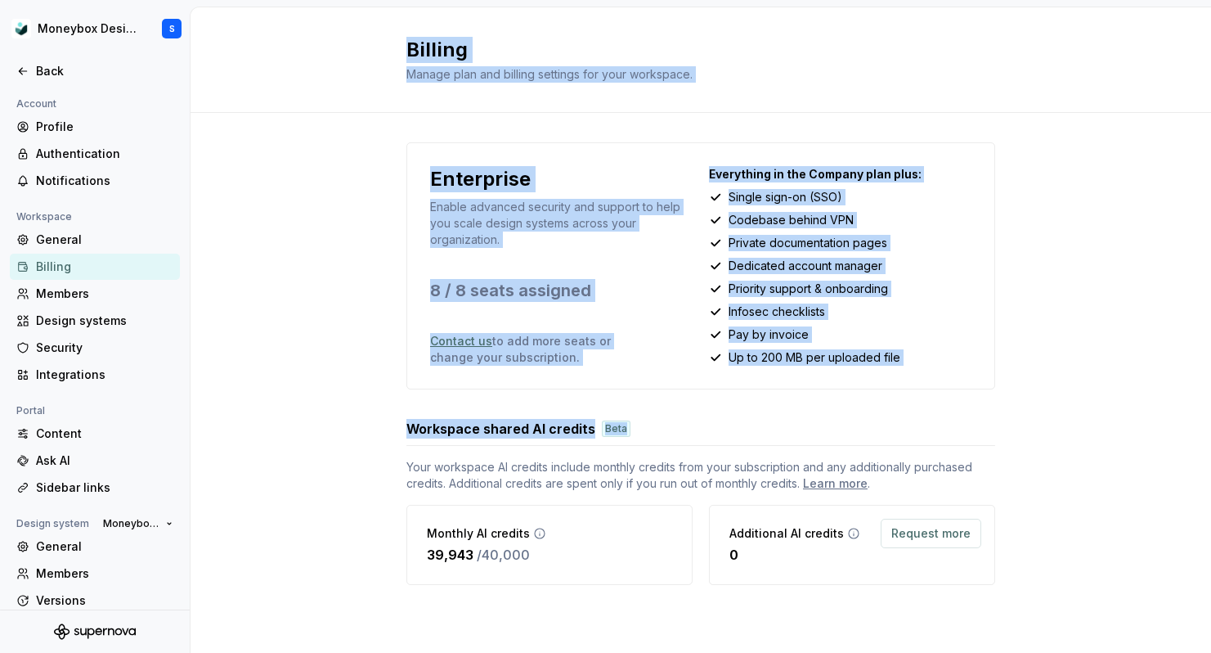
drag, startPoint x: 1069, startPoint y: 433, endPoint x: 370, endPoint y: 30, distance: 805.9
click at [370, 30] on div "Billing Manage plan and billing settings for your workspace. Enterprise Enable …" at bounding box center [701, 329] width 1020 height 645
click at [370, 30] on div "Billing Manage plan and billing settings for your workspace." at bounding box center [701, 59] width 1020 height 105
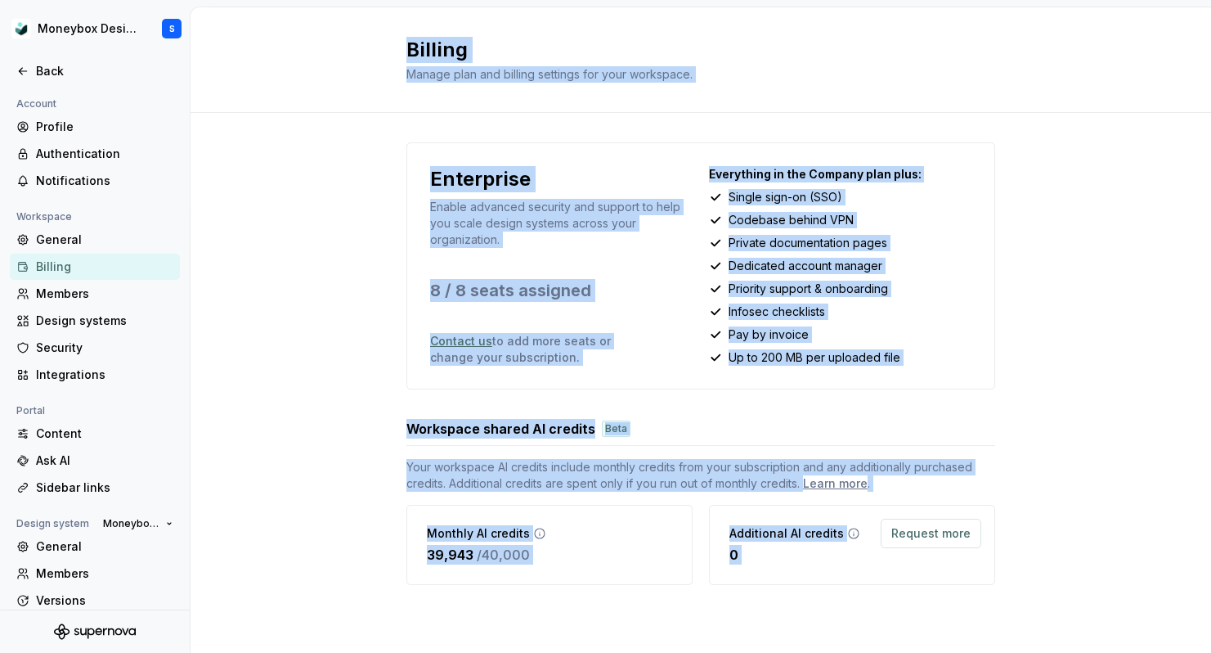
drag, startPoint x: 370, startPoint y: 30, endPoint x: 1007, endPoint y: 591, distance: 848.8
click at [1007, 591] on div "Billing Manage plan and billing settings for your workspace. Enterprise Enable …" at bounding box center [701, 329] width 1020 height 645
click at [1007, 591] on div "Enterprise Enable advanced security and support to help you scale design system…" at bounding box center [701, 380] width 1020 height 534
drag, startPoint x: 1042, startPoint y: 593, endPoint x: 401, endPoint y: 38, distance: 848.1
click at [401, 38] on div "Billing Manage plan and billing settings for your workspace. Enterprise Enable …" at bounding box center [701, 329] width 1020 height 645
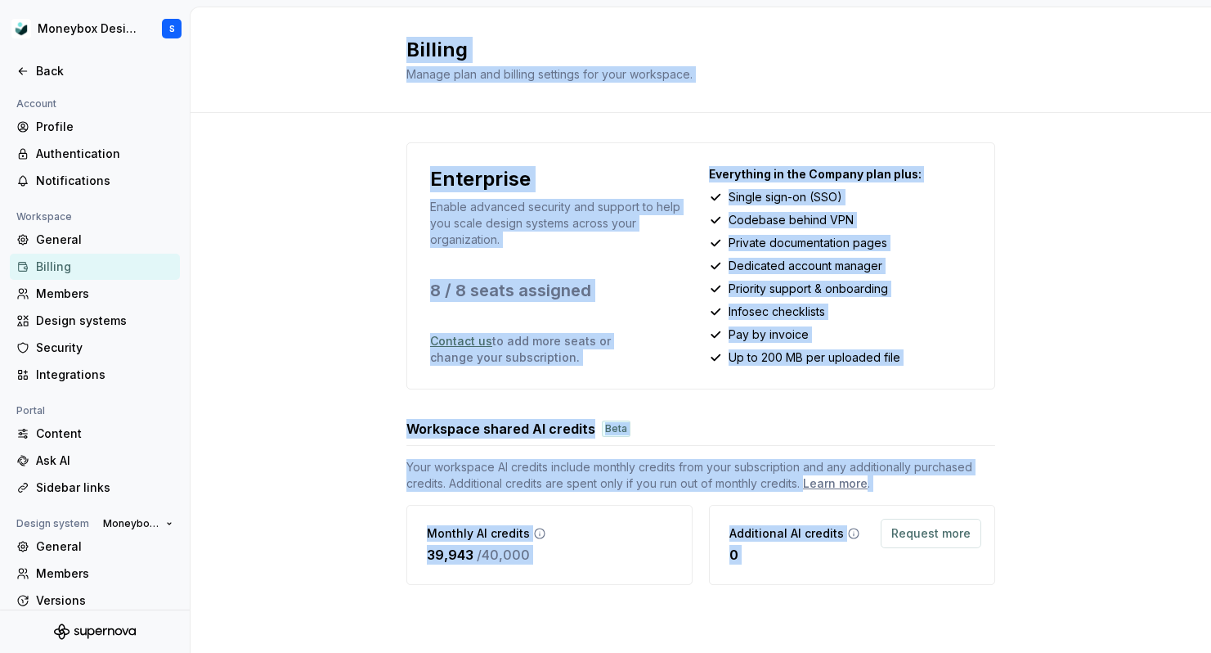
click at [401, 38] on div "Billing Manage plan and billing settings for your workspace." at bounding box center [701, 59] width 1020 height 105
drag, startPoint x: 401, startPoint y: 38, endPoint x: 1106, endPoint y: 600, distance: 902.5
click at [1107, 598] on div "Billing Manage plan and billing settings for your workspace. Enterprise Enable …" at bounding box center [701, 329] width 1020 height 645
click at [1106, 601] on div "Enterprise Enable advanced security and support to help you scale design system…" at bounding box center [701, 380] width 1020 height 534
